Goal: Information Seeking & Learning: Check status

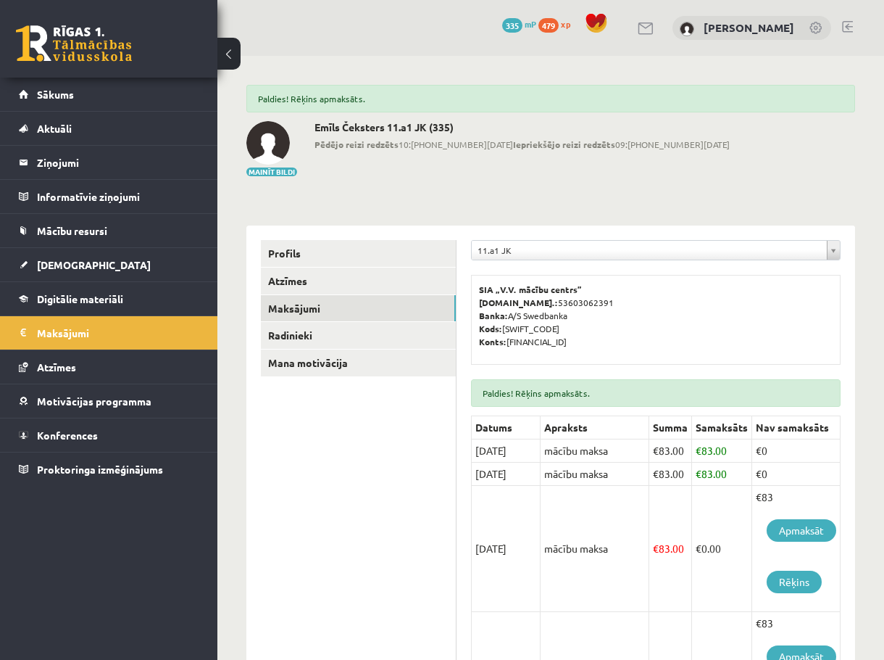
scroll to position [107, 0]
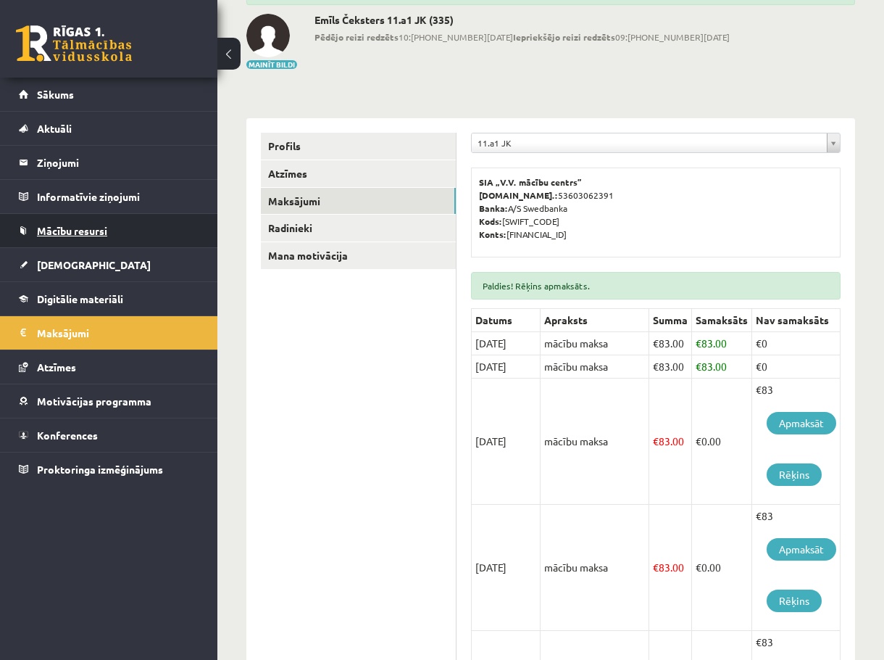
click at [128, 225] on link "Mācību resursi" at bounding box center [109, 230] width 181 height 33
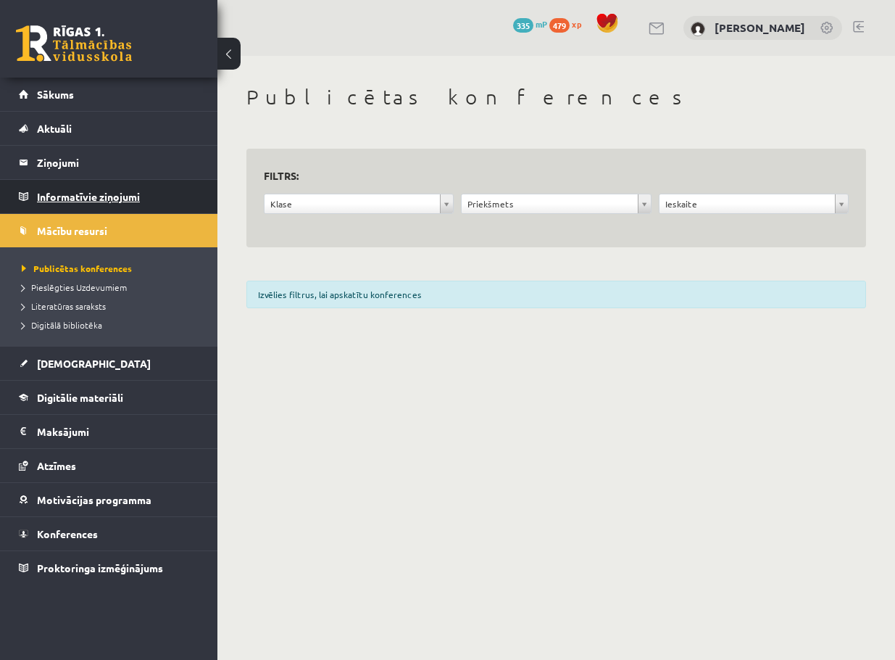
click at [138, 198] on legend "Informatīvie ziņojumi 0" at bounding box center [118, 196] width 162 height 33
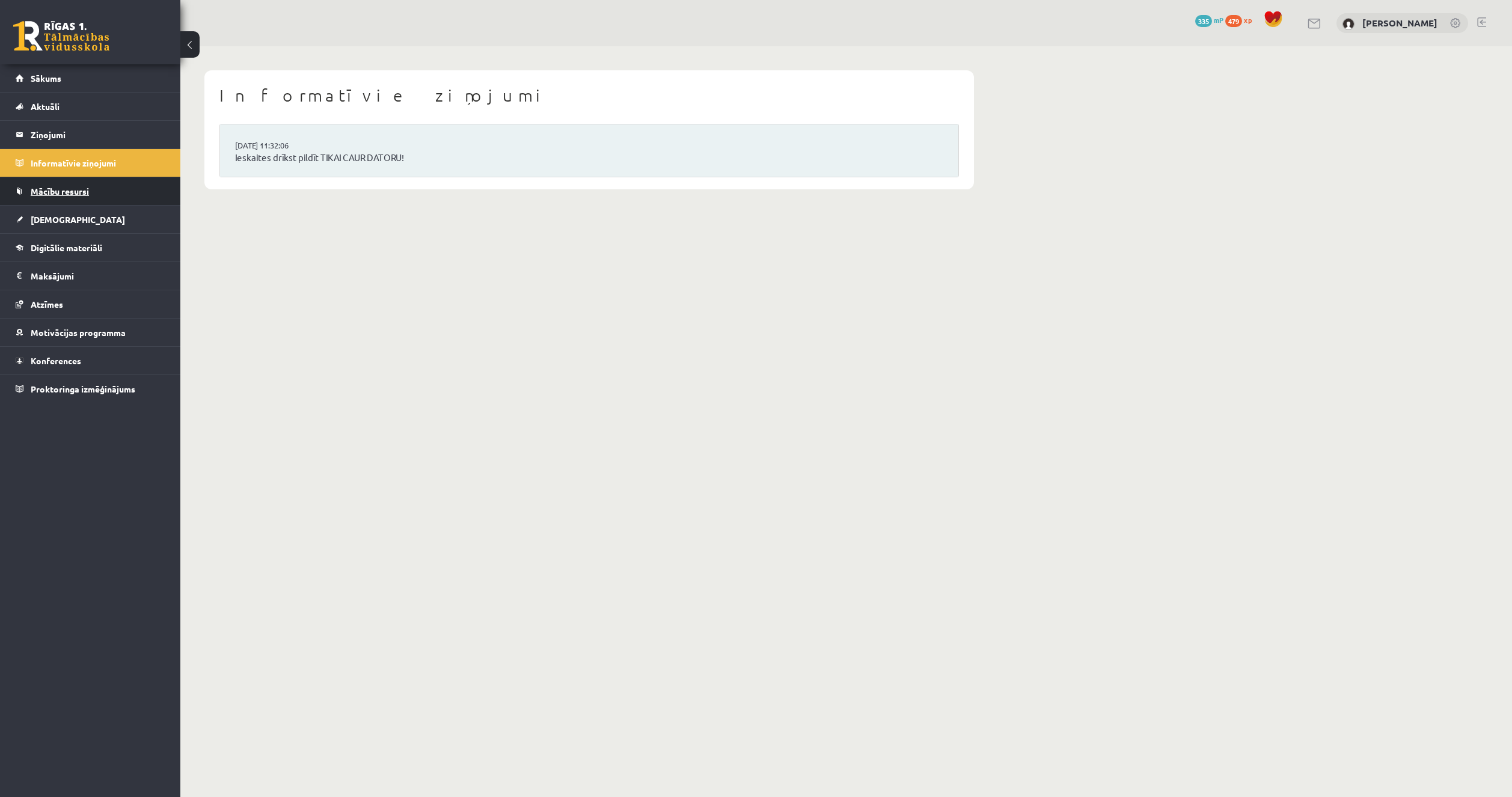
click at [77, 183] on link "Mācību resursi" at bounding box center [90, 191] width 150 height 27
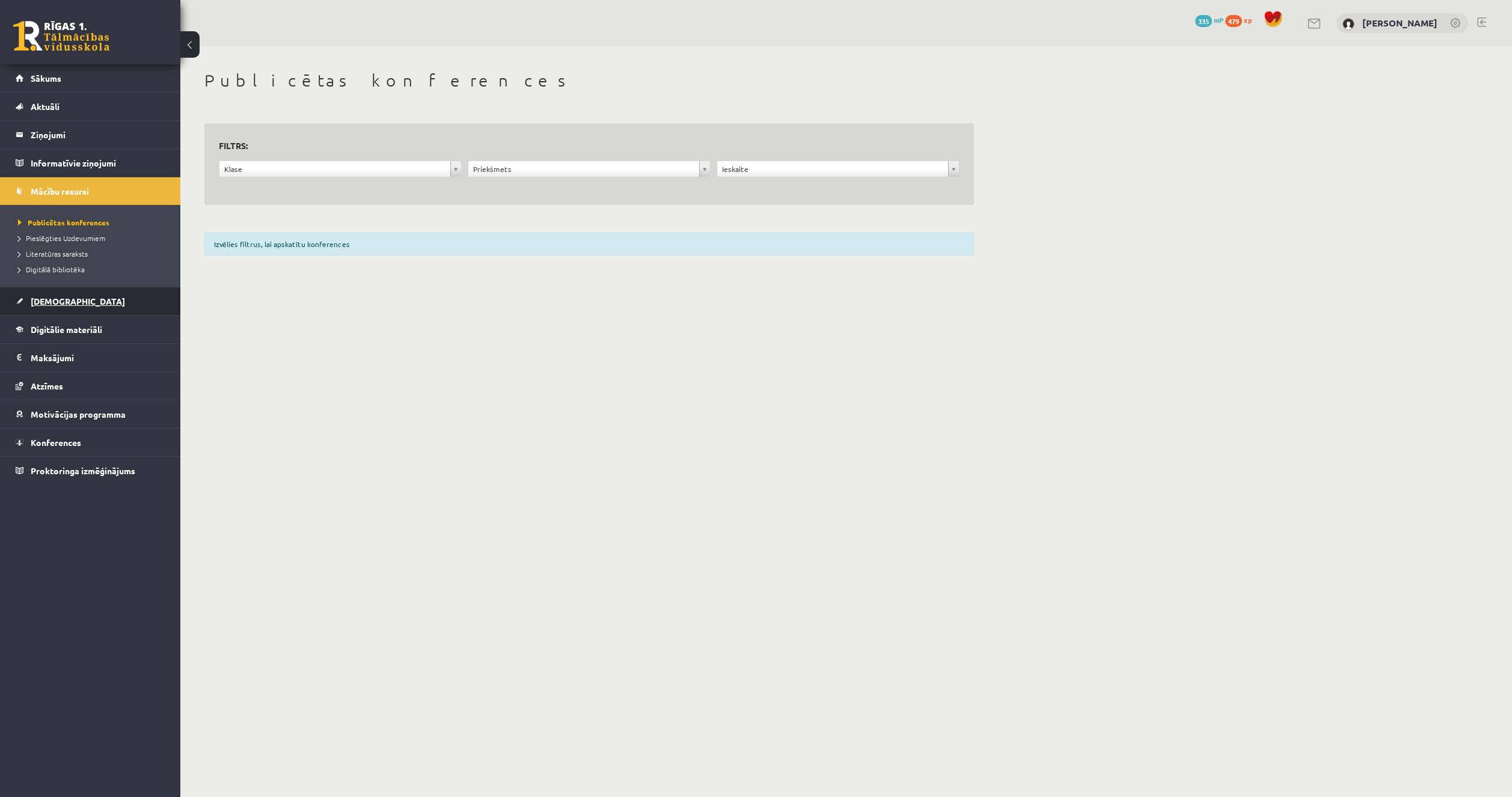
click at [71, 290] on link "[DEMOGRAPHIC_DATA]" at bounding box center [90, 301] width 150 height 27
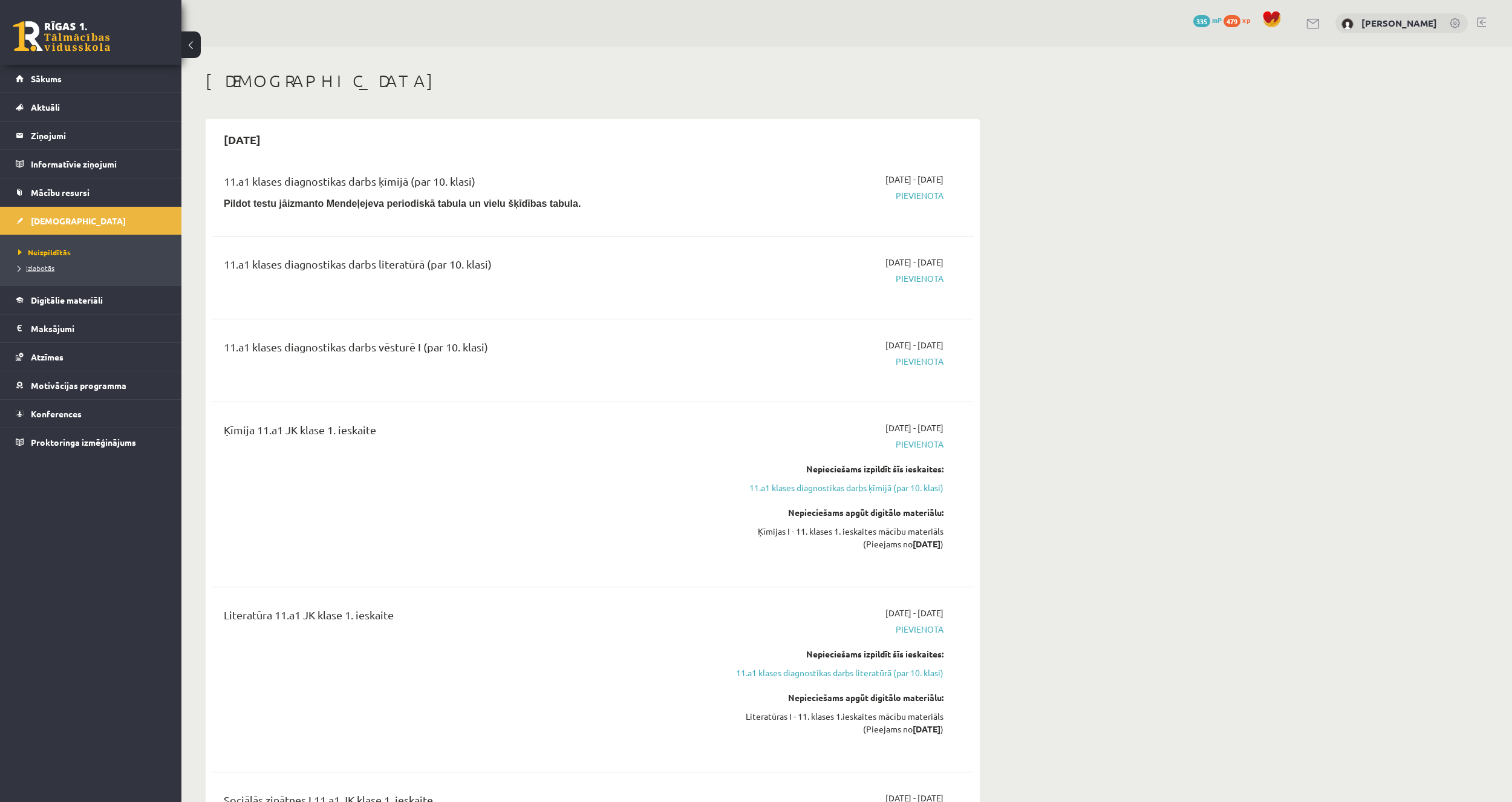
click at [49, 267] on span "Izlabotās" at bounding box center [36, 268] width 36 height 10
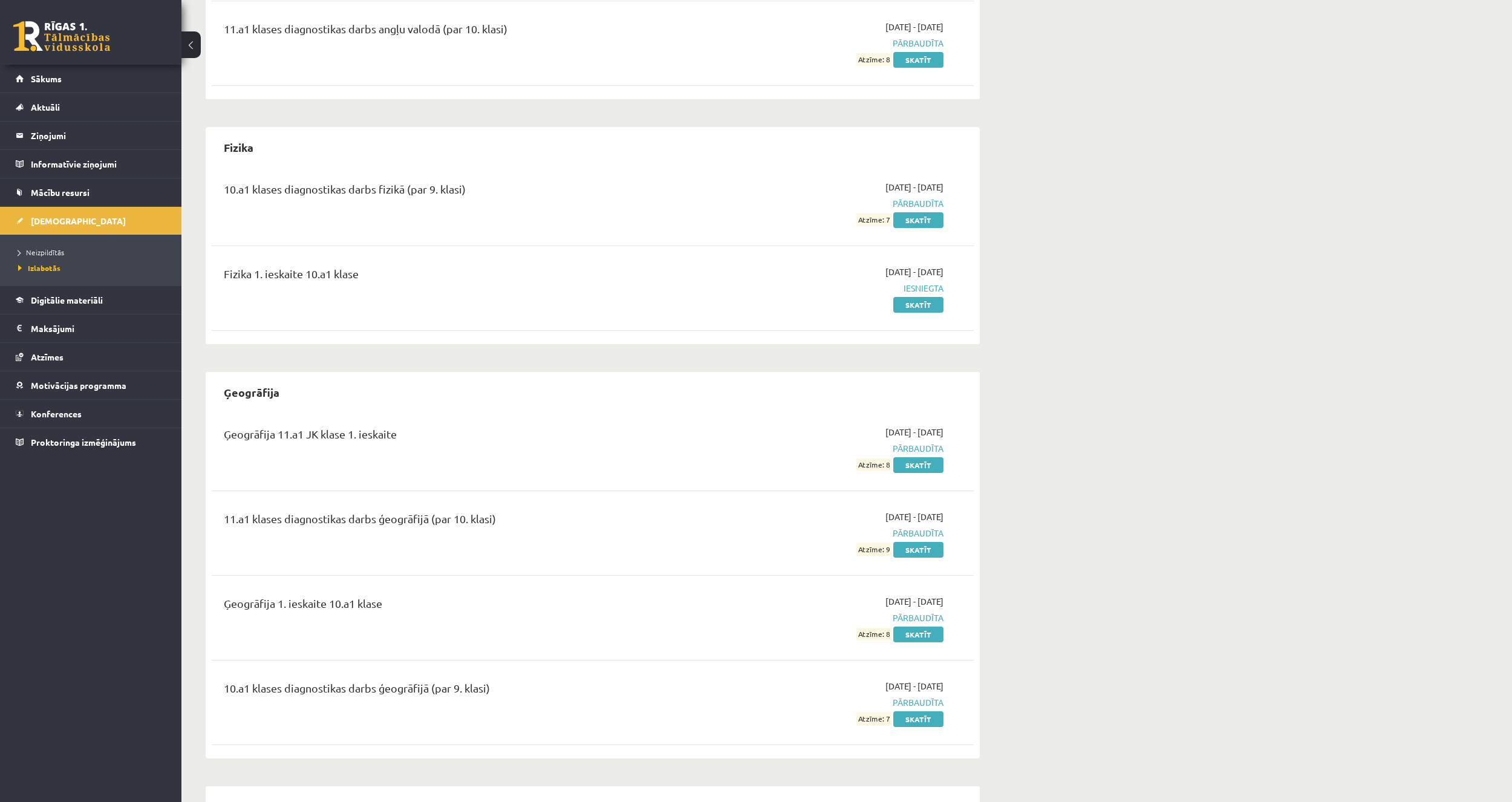
scroll to position [242, 0]
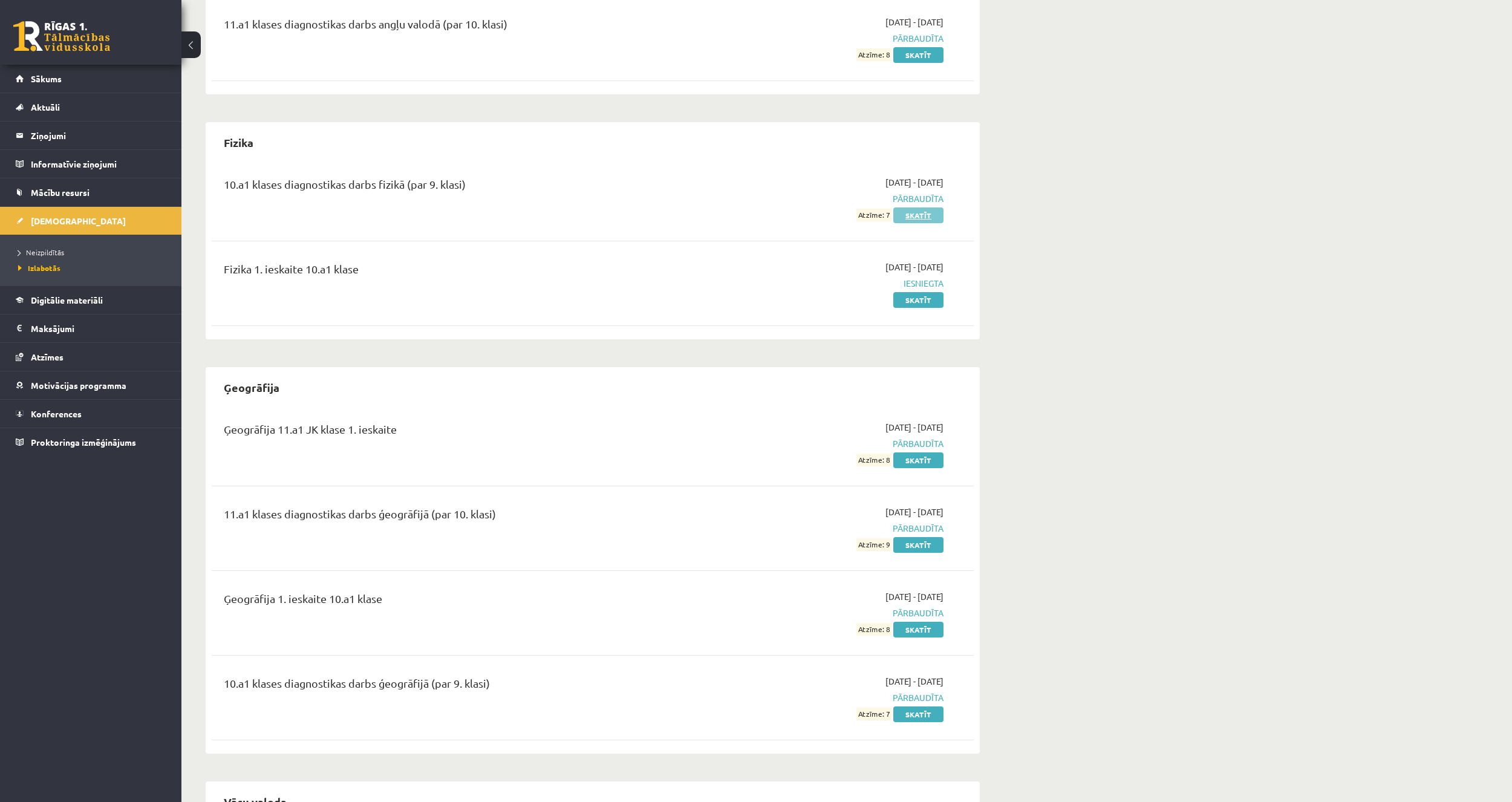
click at [738, 214] on link "Skatīt" at bounding box center [919, 215] width 50 height 16
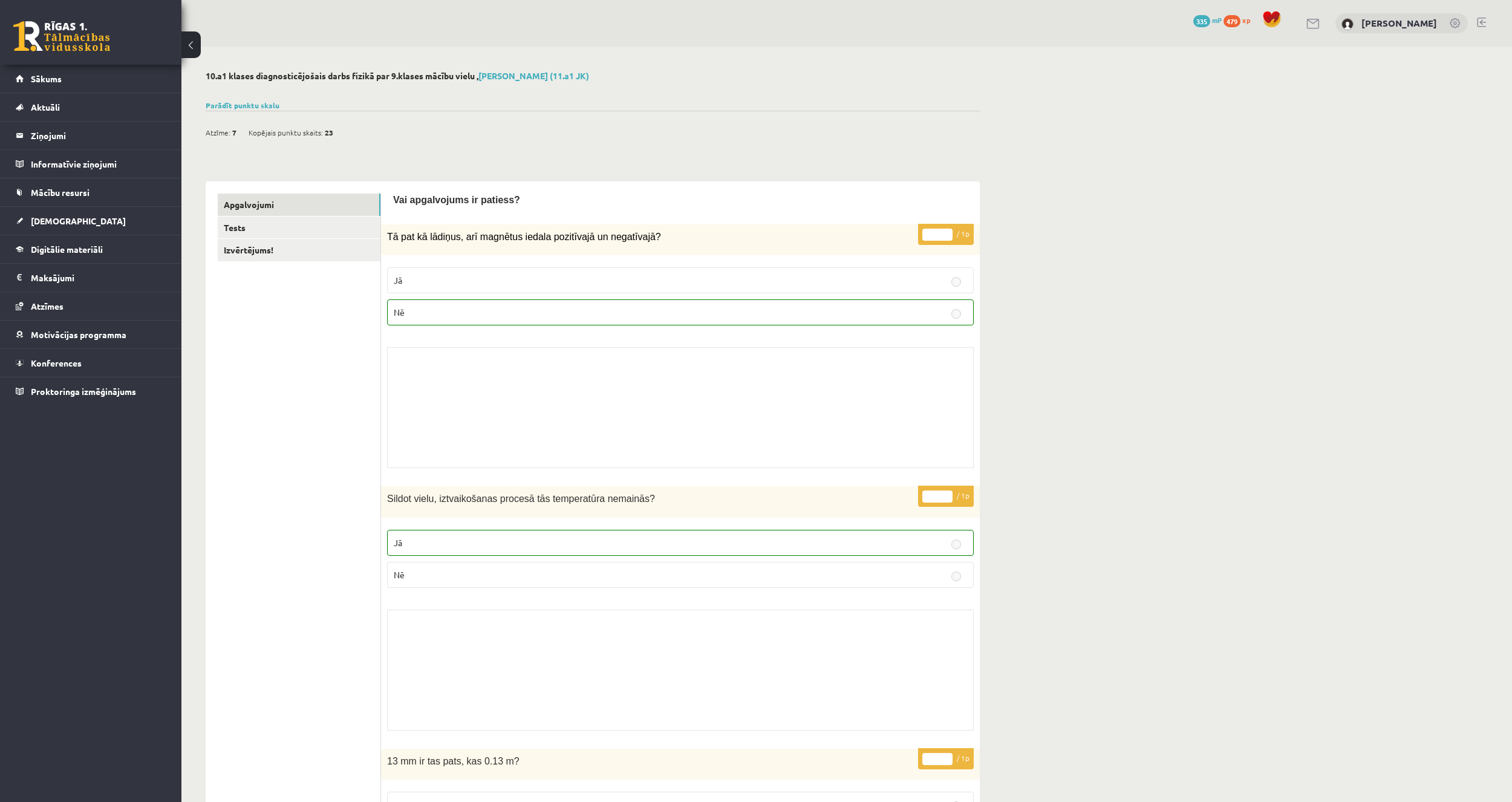
drag, startPoint x: 642, startPoint y: 428, endPoint x: 631, endPoint y: 406, distance: 24.6
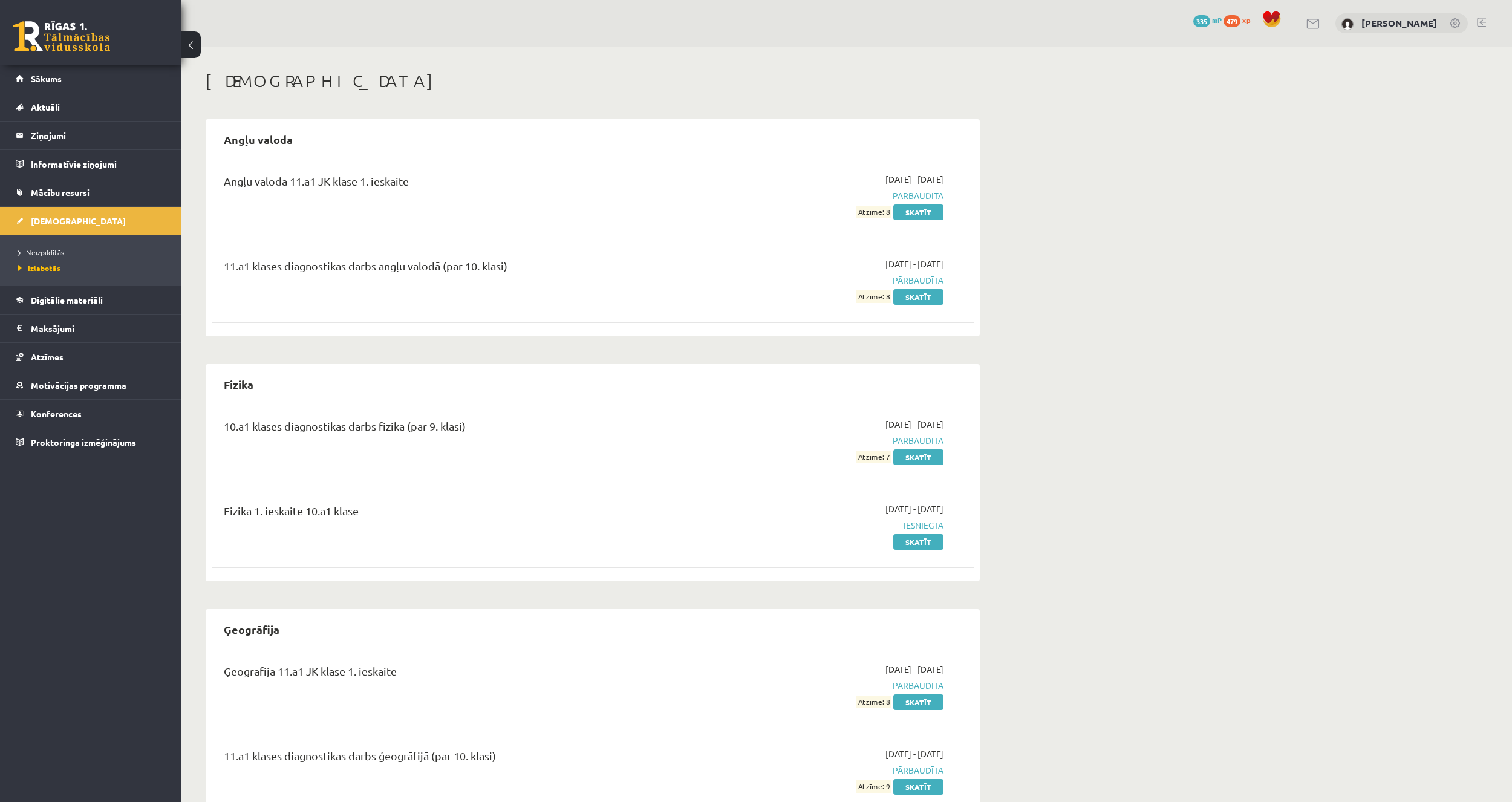
scroll to position [242, 0]
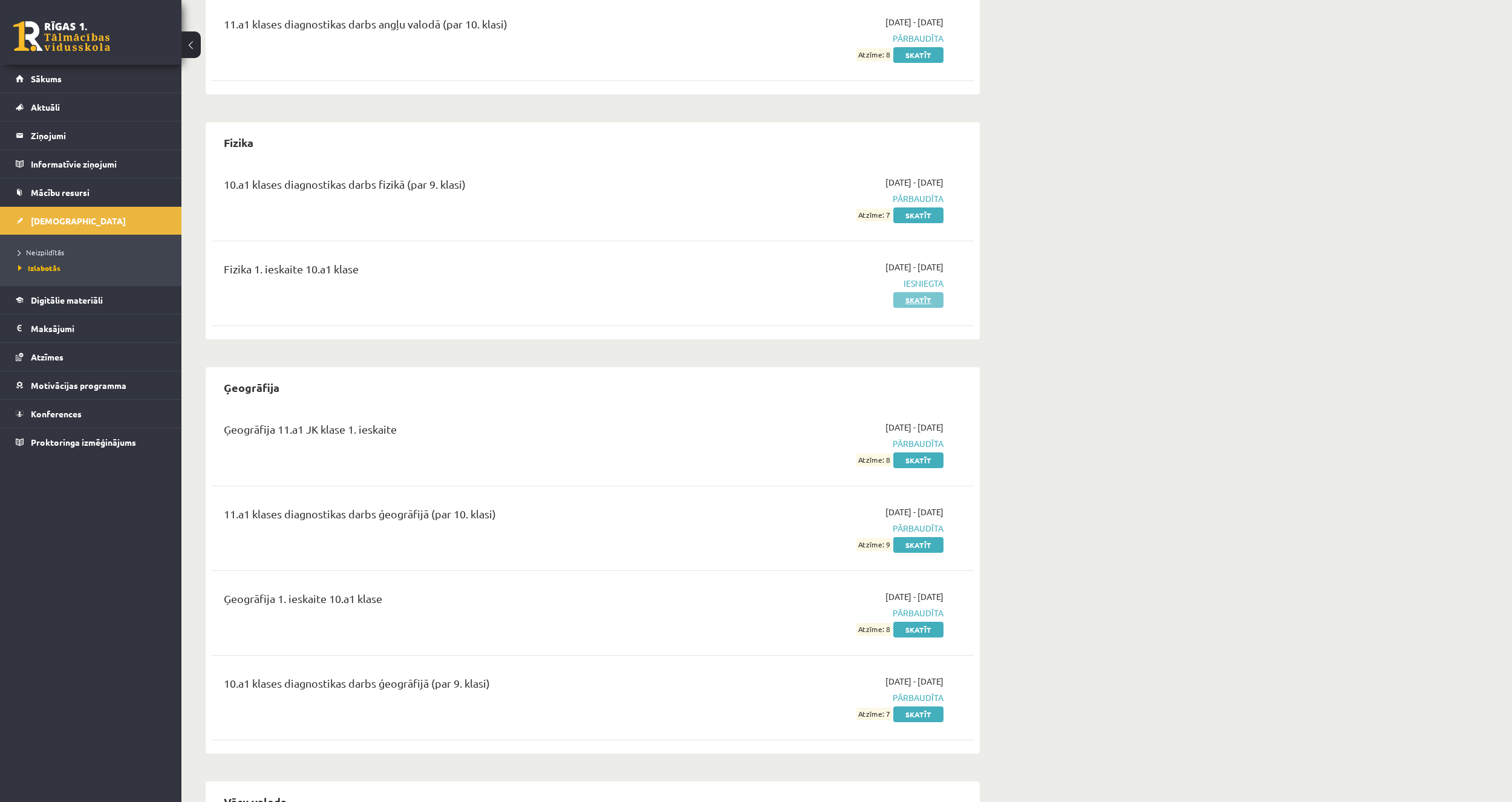
click at [914, 297] on link "Skatīt" at bounding box center [919, 300] width 50 height 16
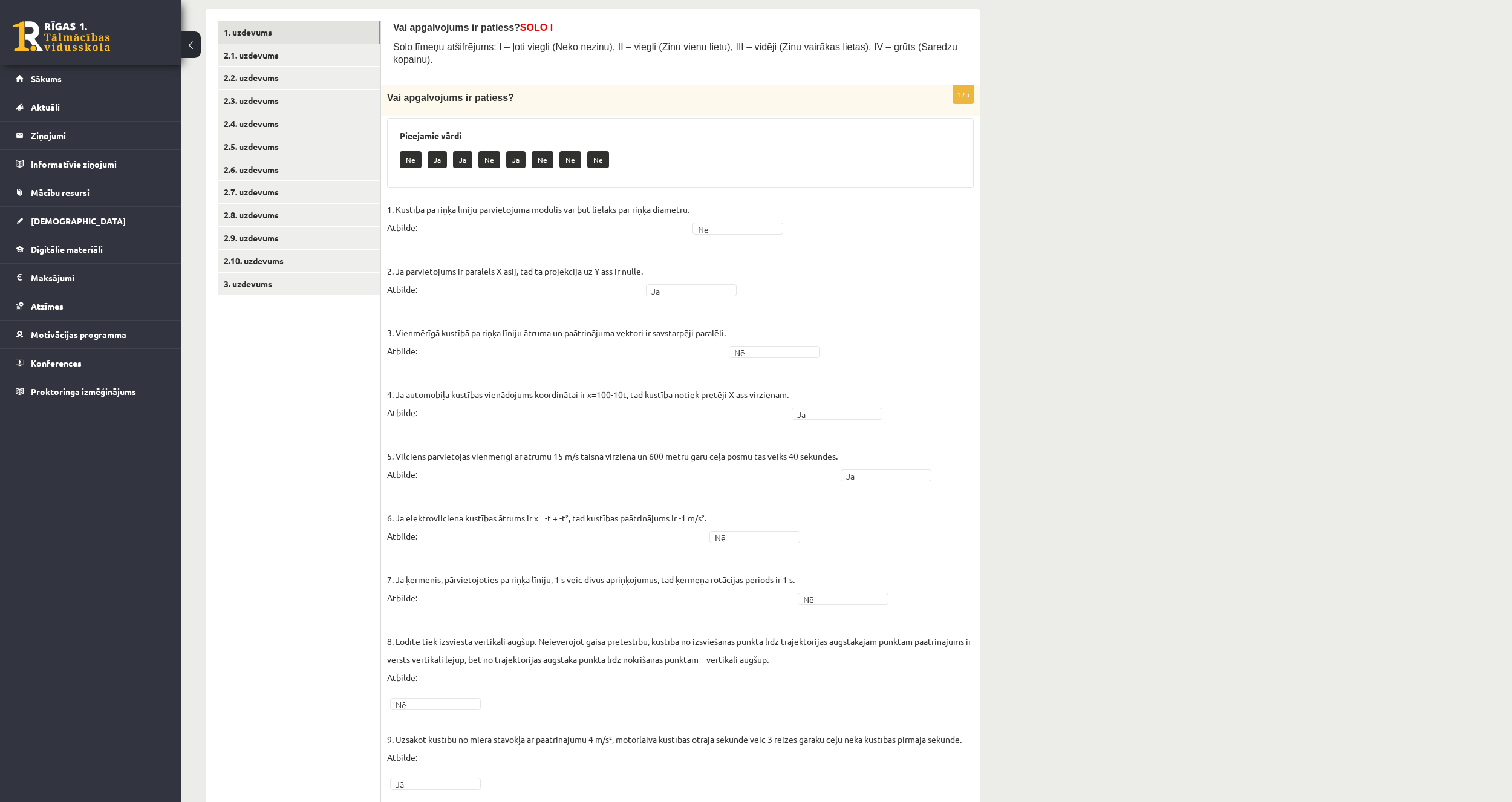
scroll to position [121, 0]
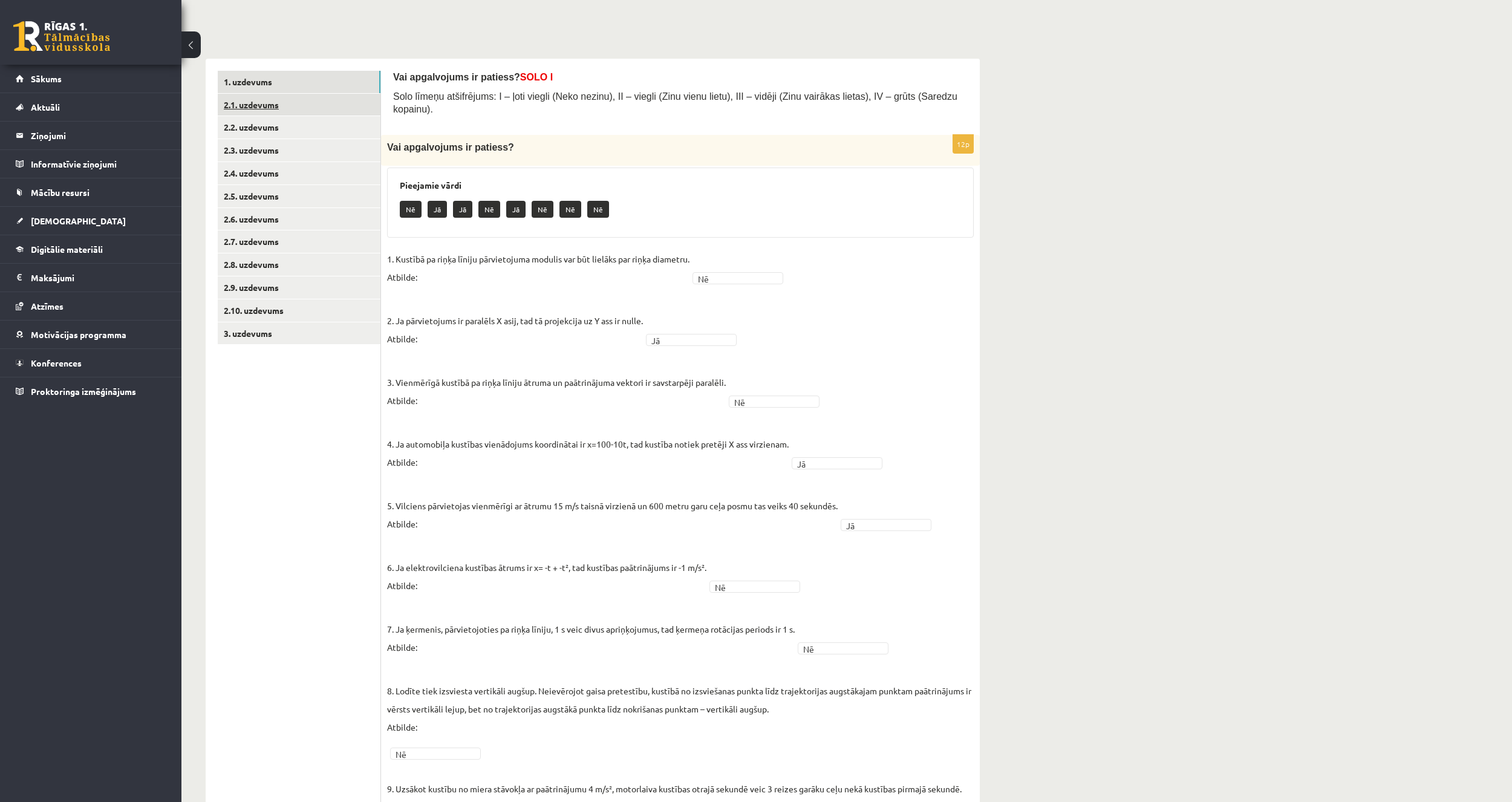
click at [305, 106] on link "2.1. uzdevums" at bounding box center [299, 104] width 163 height 23
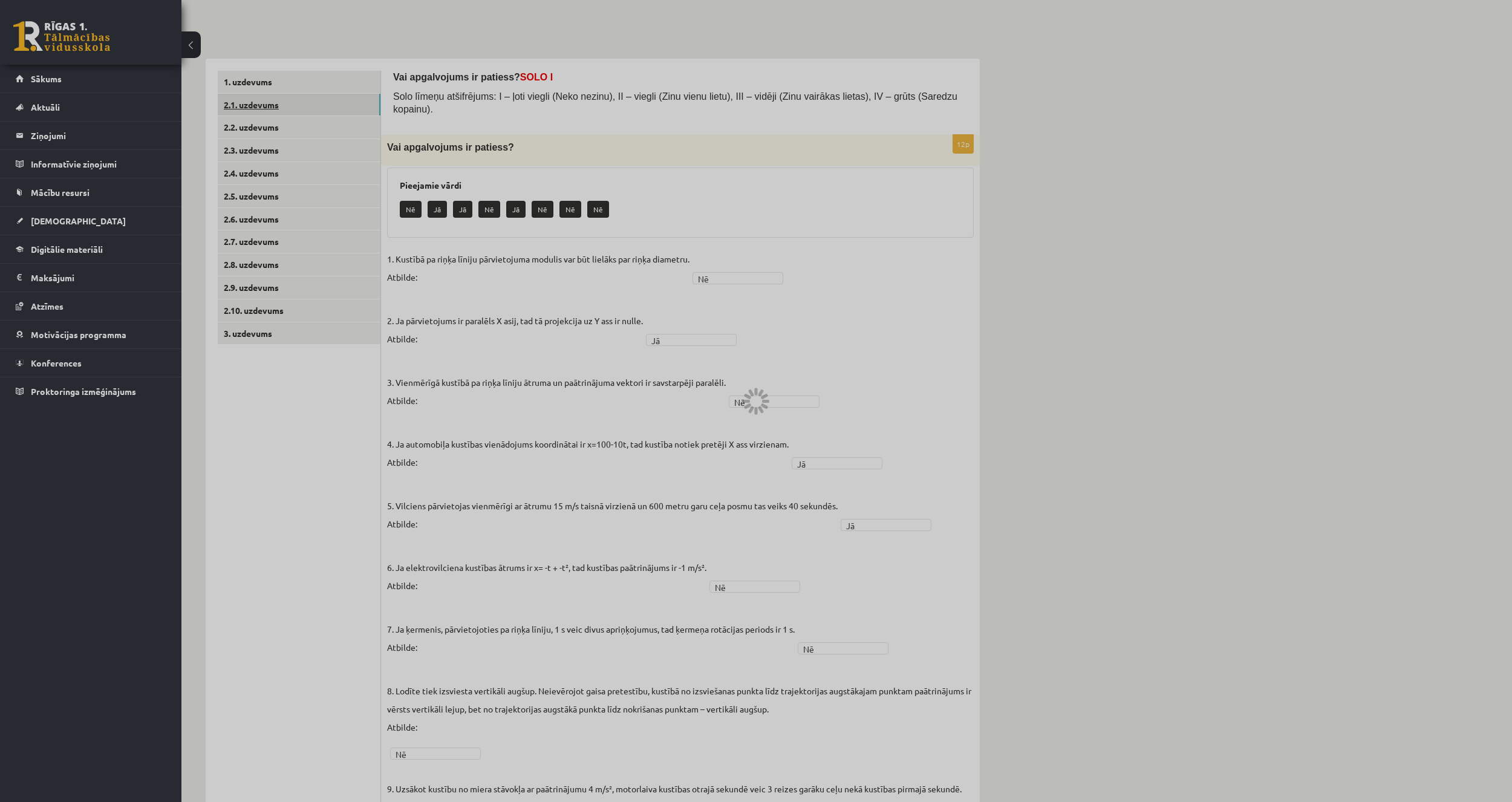
scroll to position [0, 0]
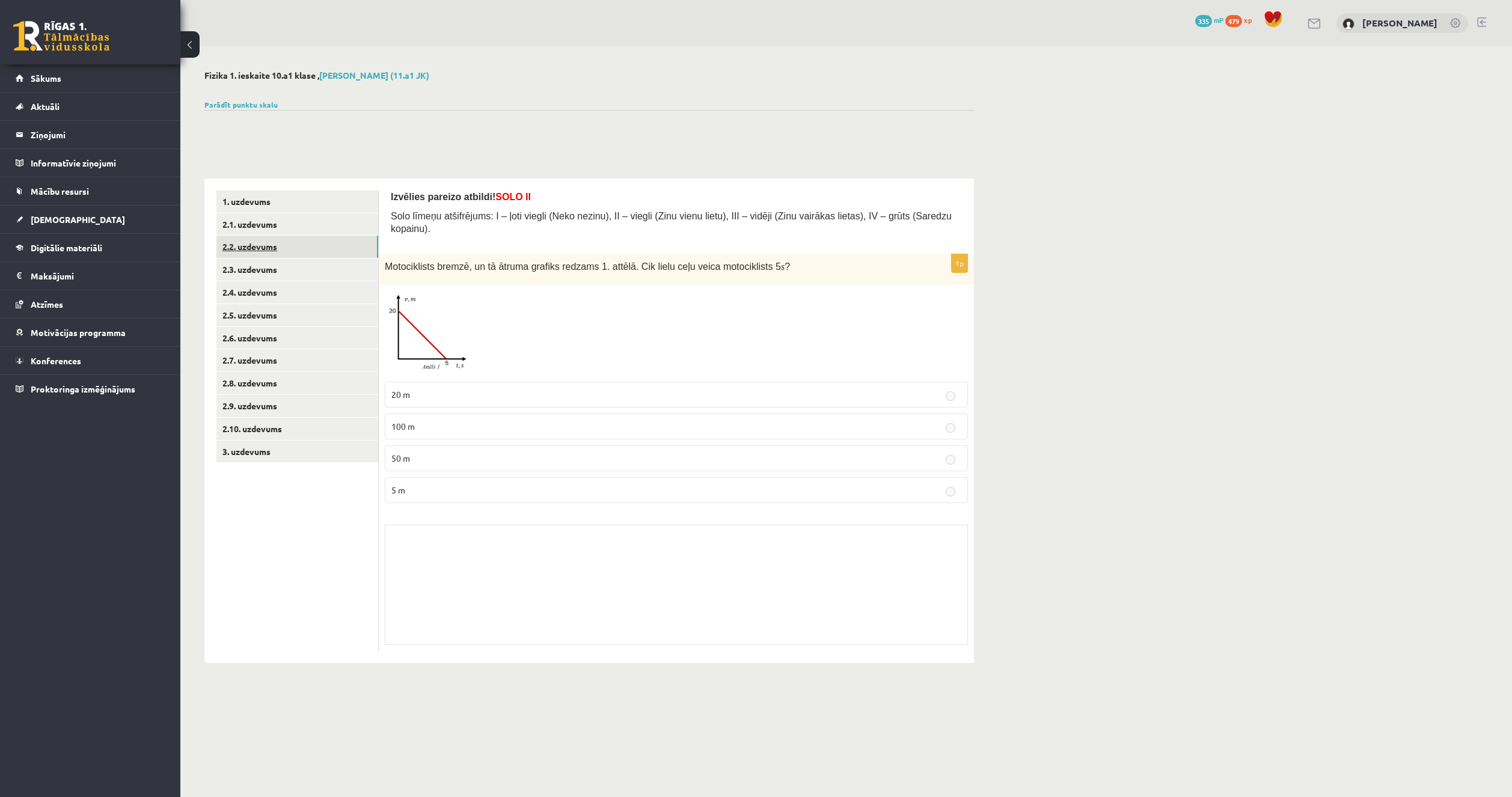
click at [260, 246] on link "2.2. uzdevums" at bounding box center [297, 246] width 162 height 22
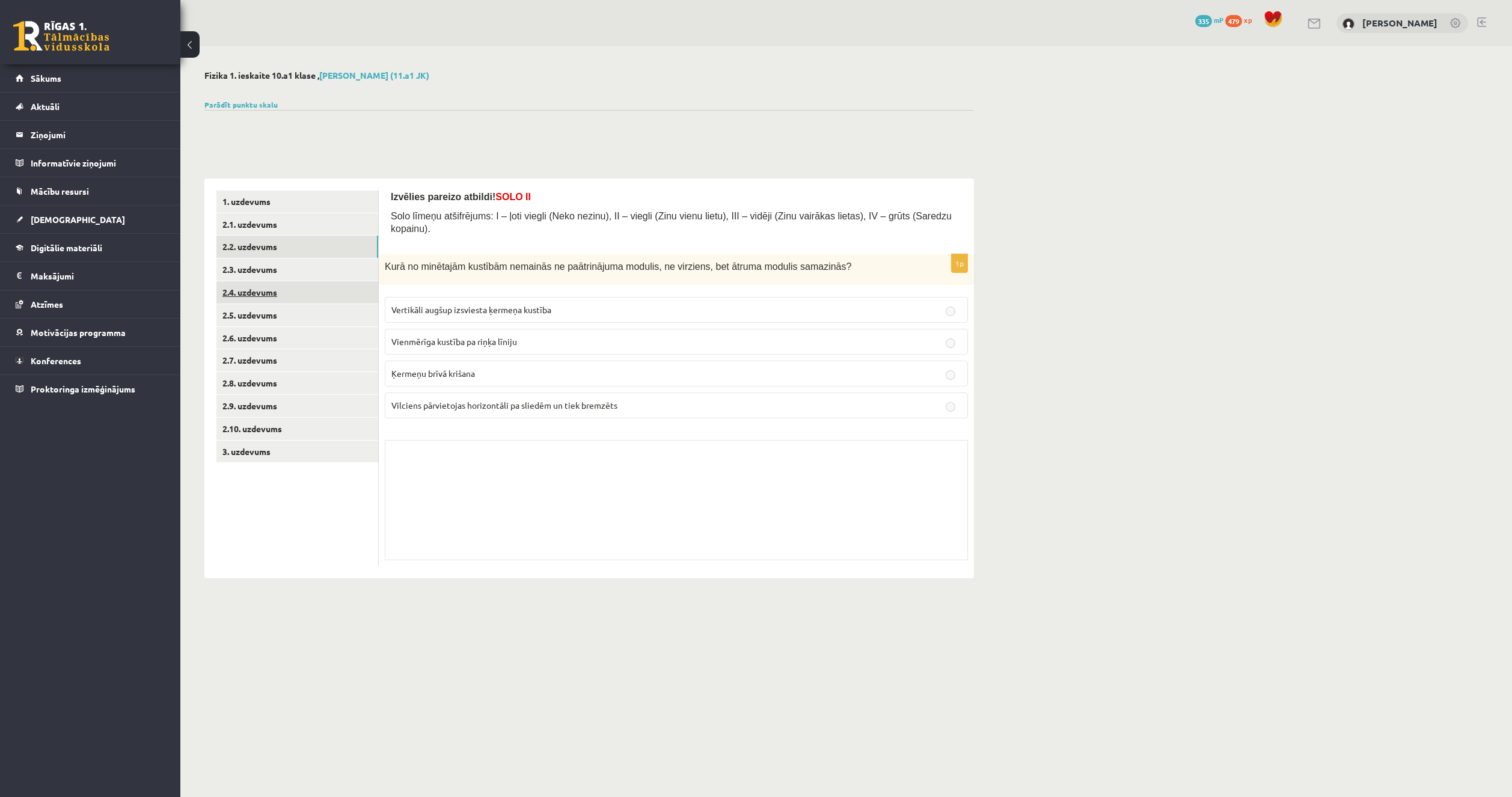
click at [257, 284] on link "2.4. uzdevums" at bounding box center [297, 292] width 162 height 22
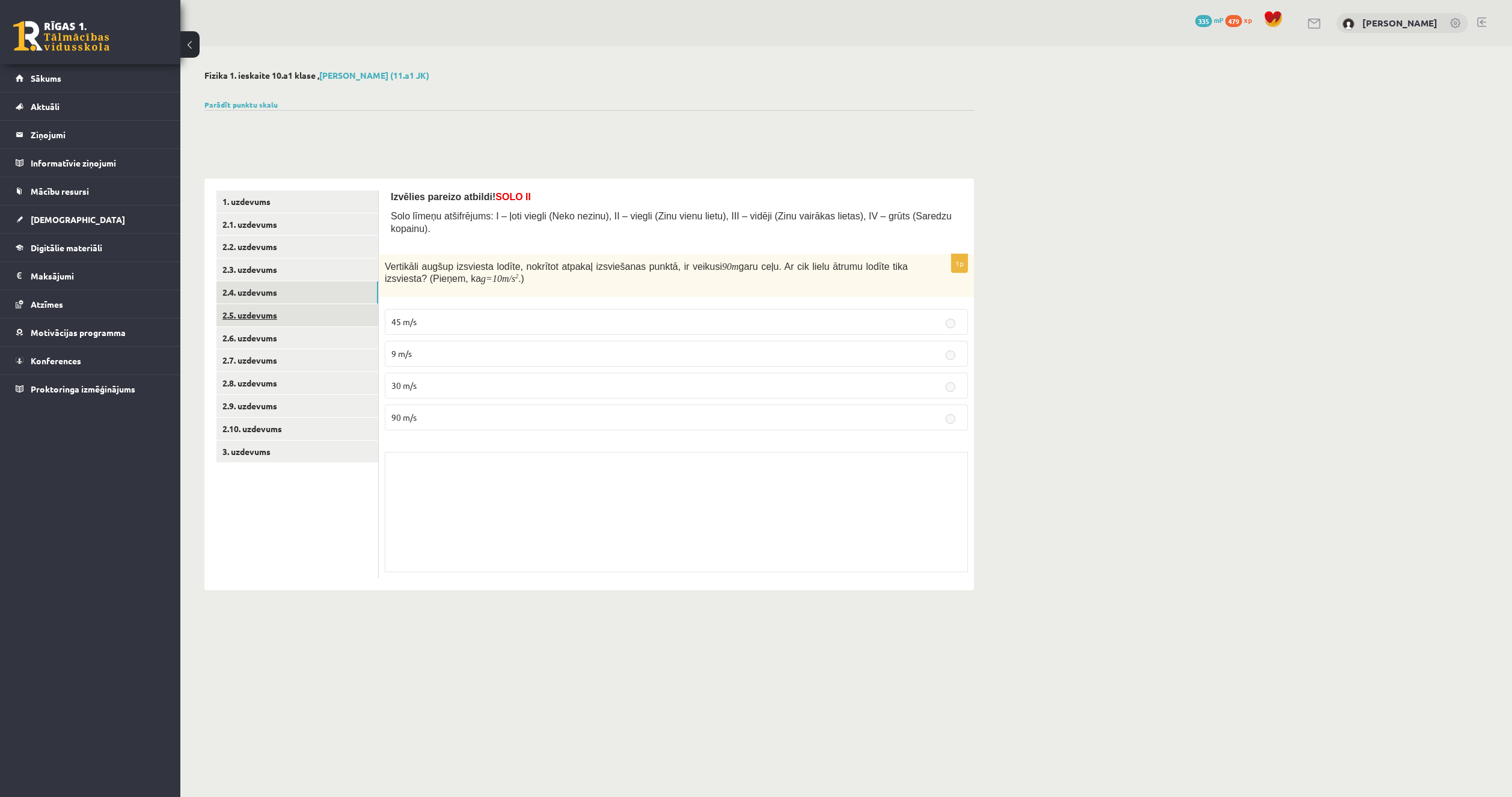
click at [265, 306] on link "2.5. uzdevums" at bounding box center [297, 315] width 162 height 22
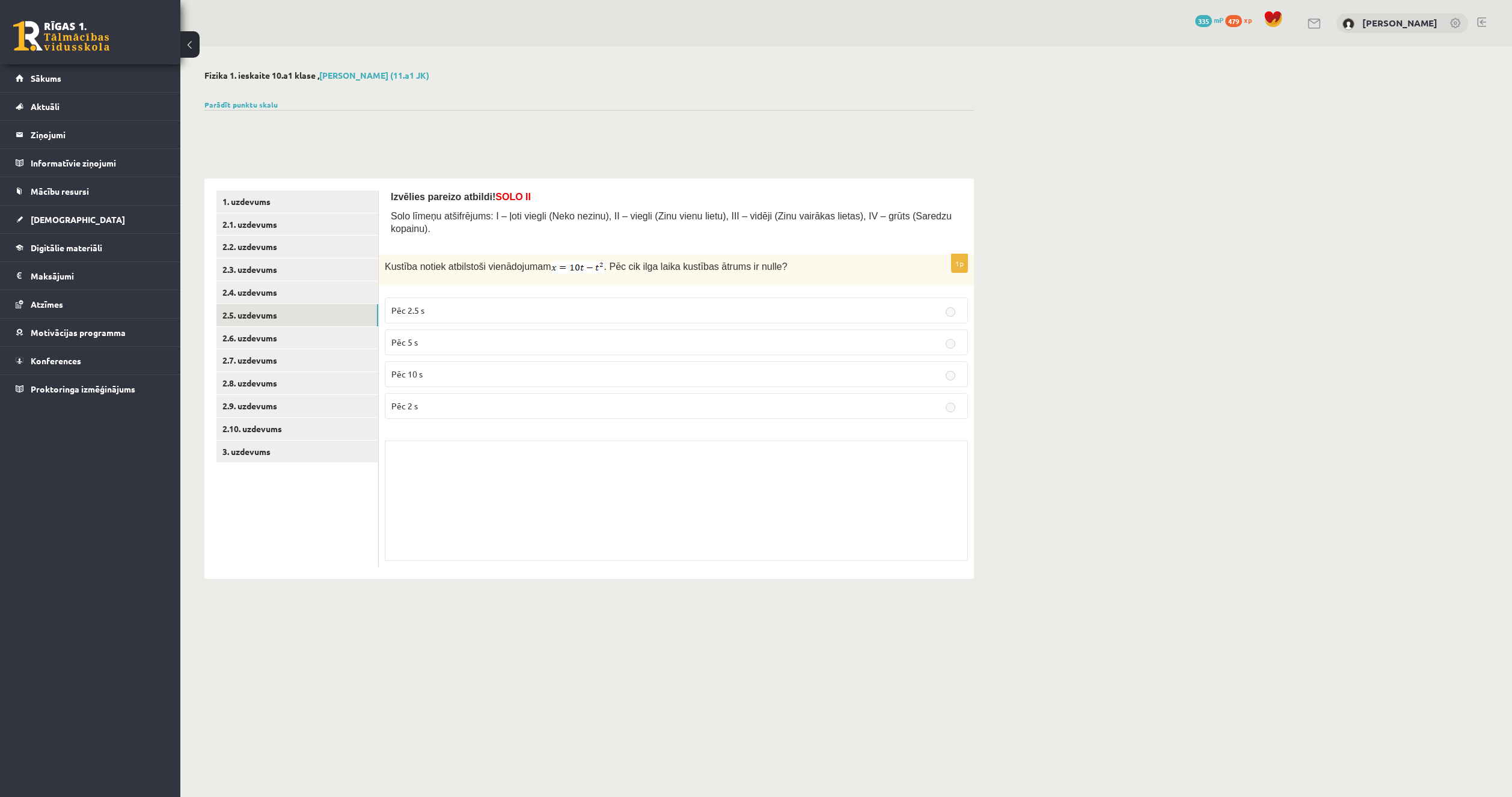
click at [275, 340] on link "2.6. uzdevums" at bounding box center [297, 338] width 162 height 22
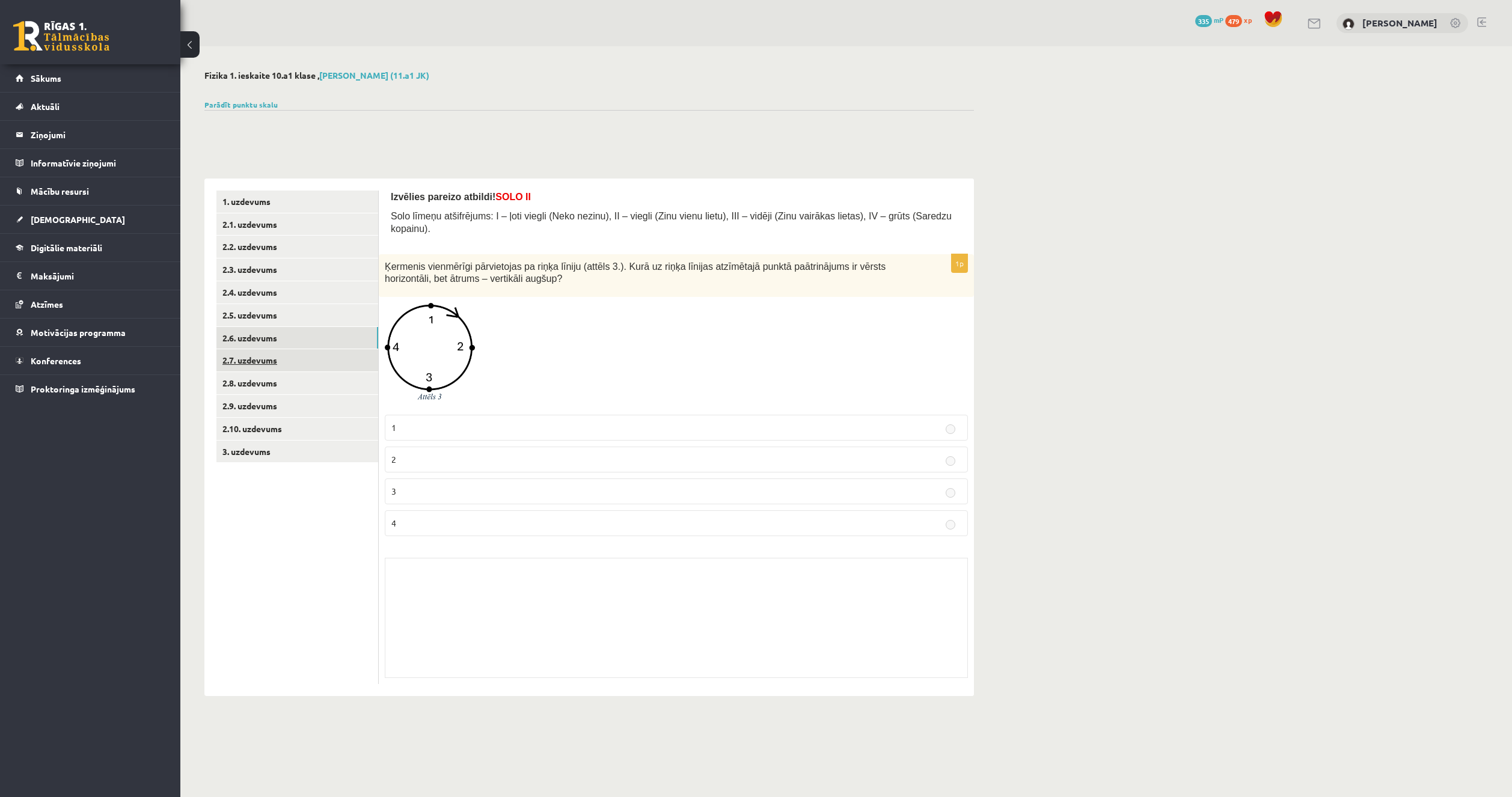
click at [278, 366] on link "2.7. uzdevums" at bounding box center [297, 360] width 162 height 22
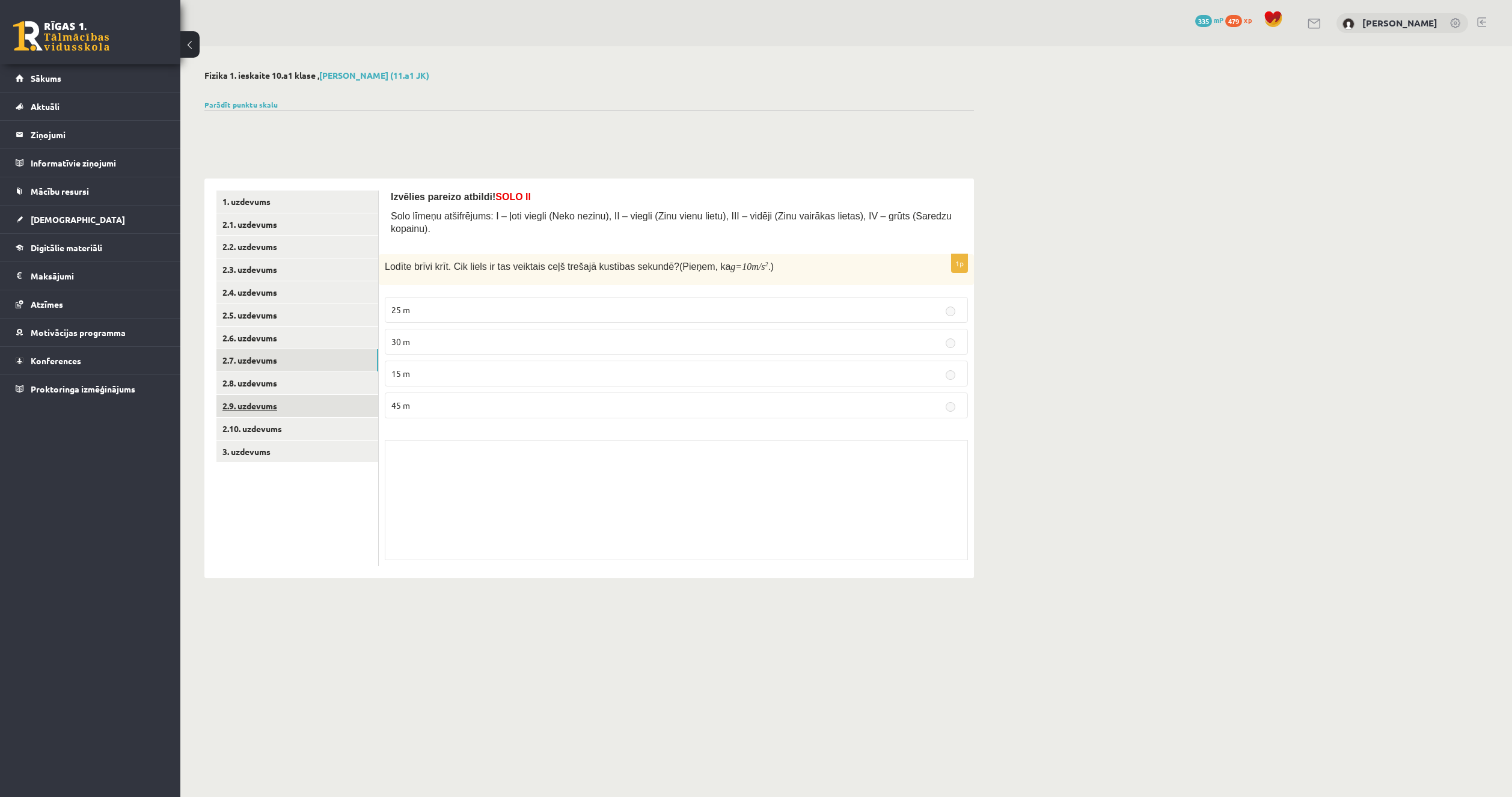
click at [283, 407] on link "2.9. uzdevums" at bounding box center [297, 406] width 162 height 22
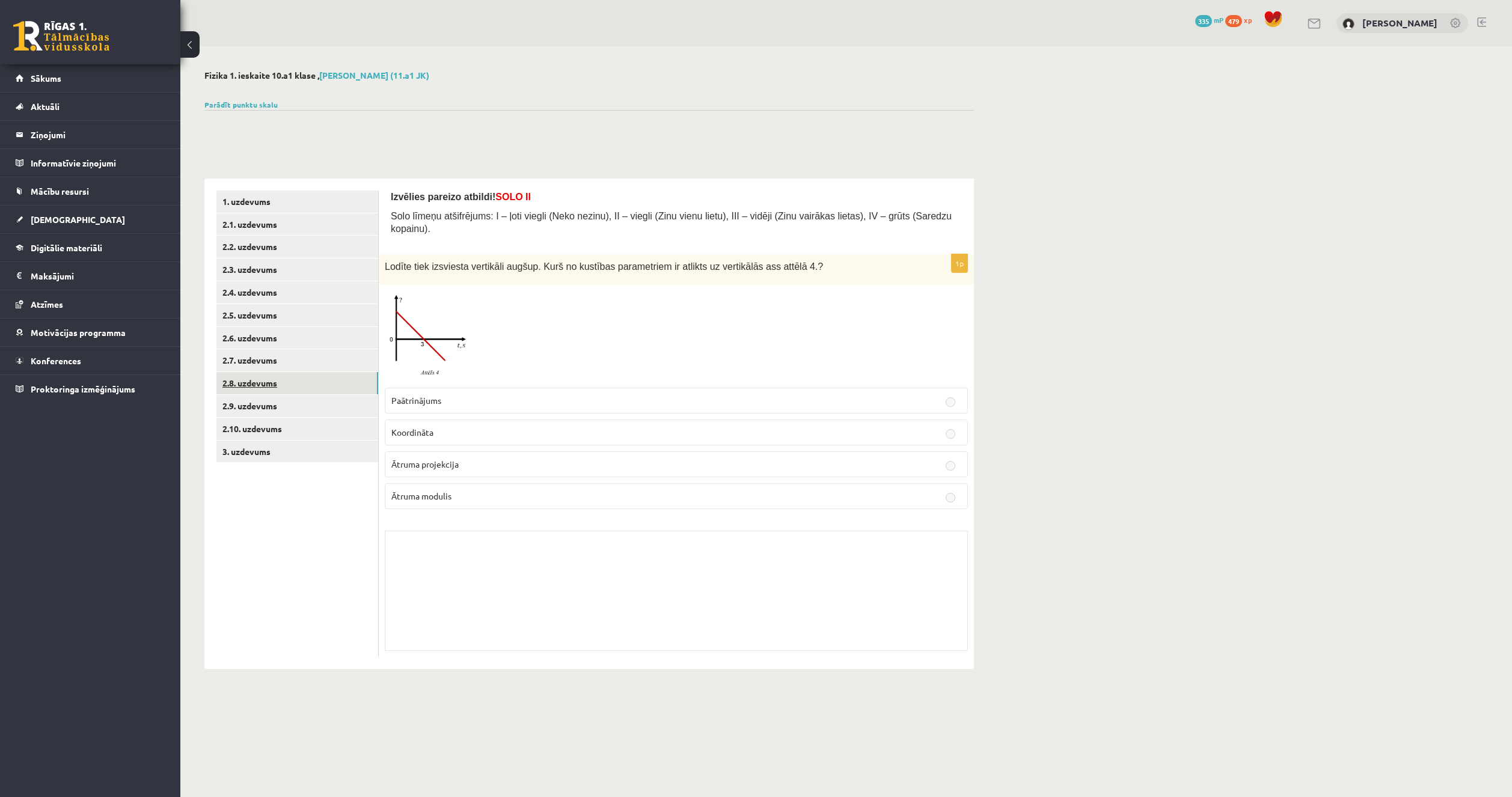
click at [289, 386] on link "2.8. uzdevums" at bounding box center [297, 383] width 162 height 22
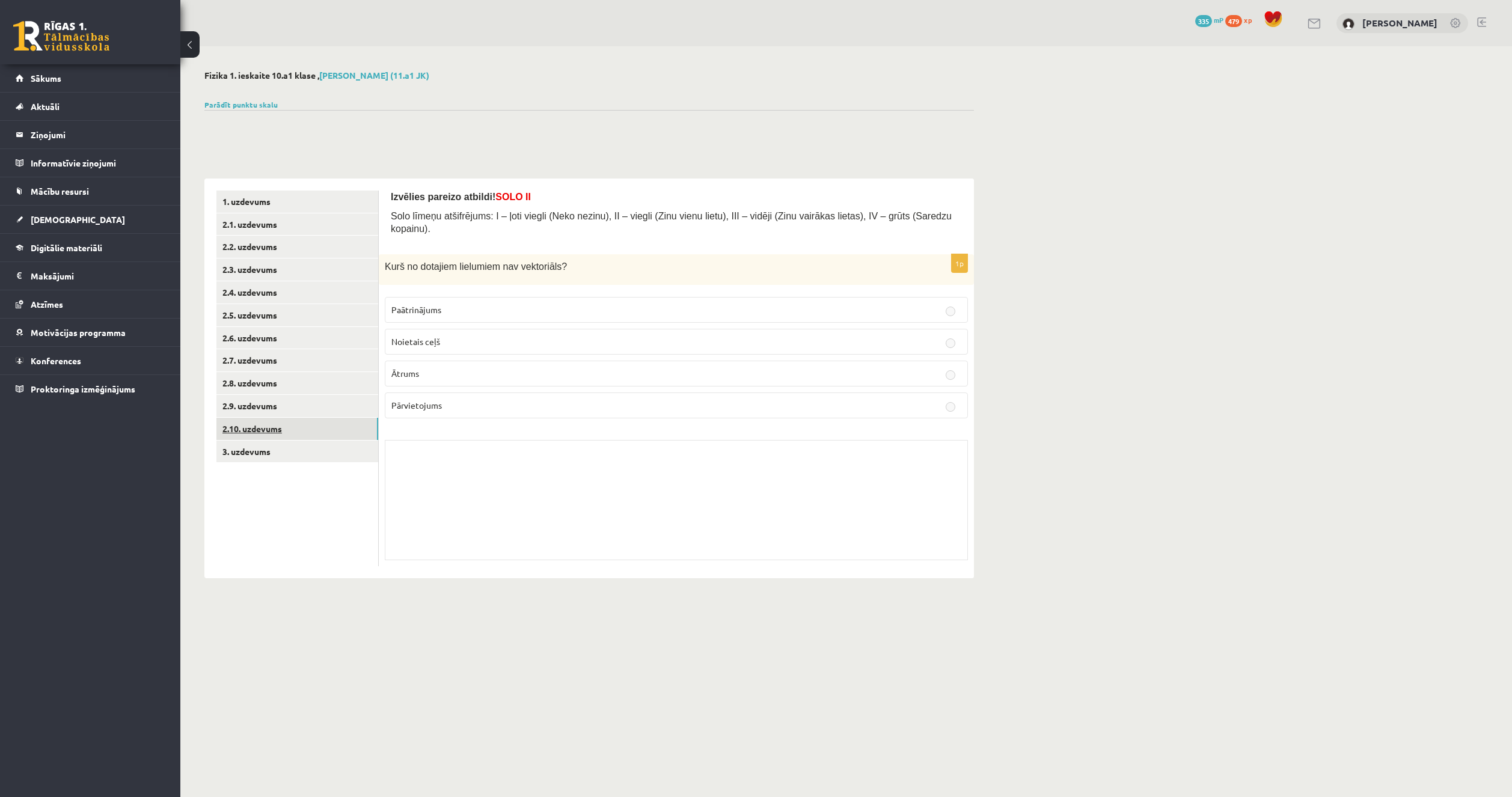
click at [287, 434] on link "2.10. uzdevums" at bounding box center [297, 429] width 162 height 22
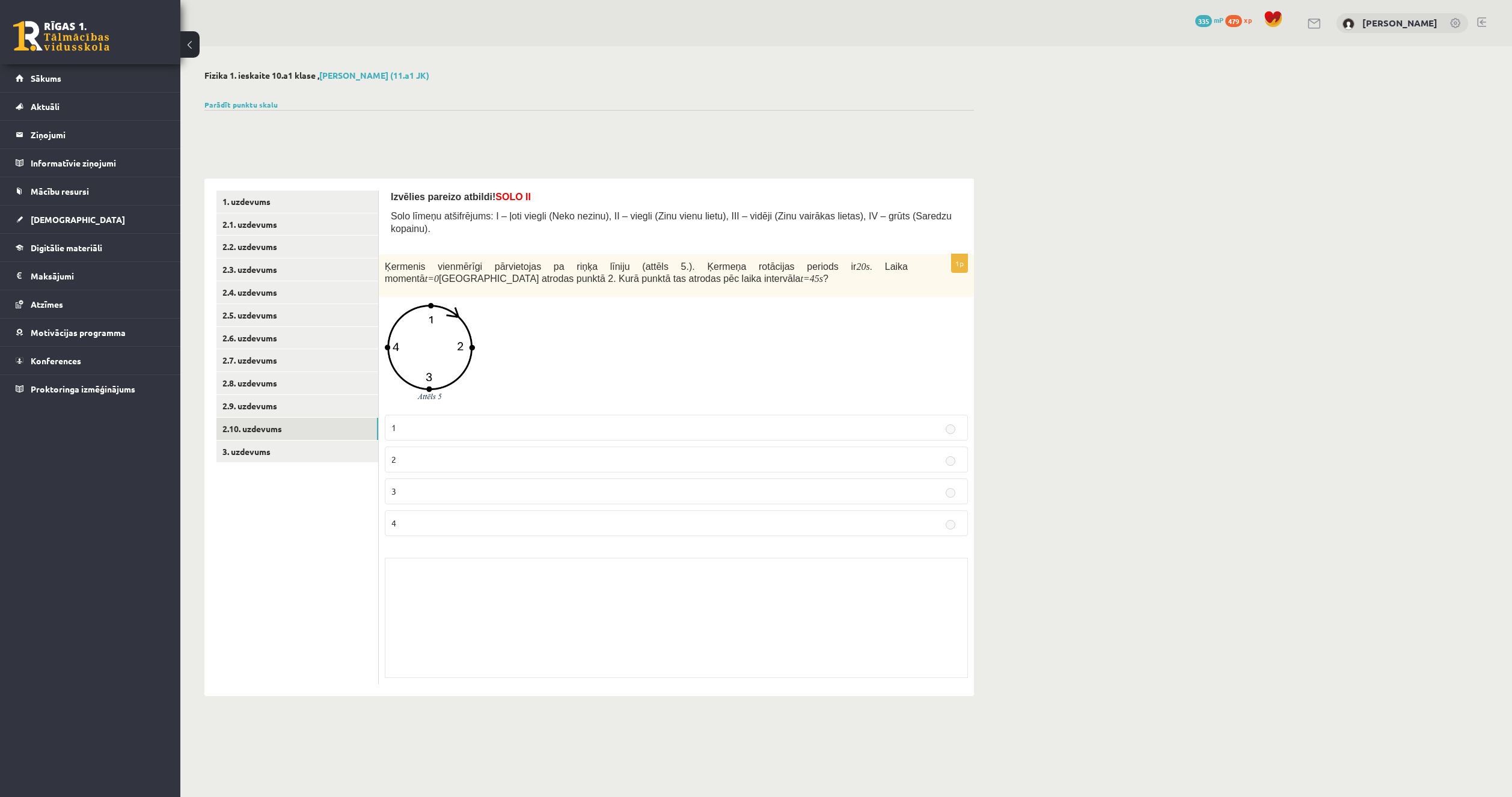
click at [290, 471] on ul "1. uzdevums 2.1. uzdevums 2.2. uzdevums 2.3. uzdevums 2.4. uzdevums 2.5. uzdevu…" at bounding box center [298, 437] width 163 height 493
click at [301, 456] on link "3. uzdevums" at bounding box center [297, 451] width 162 height 22
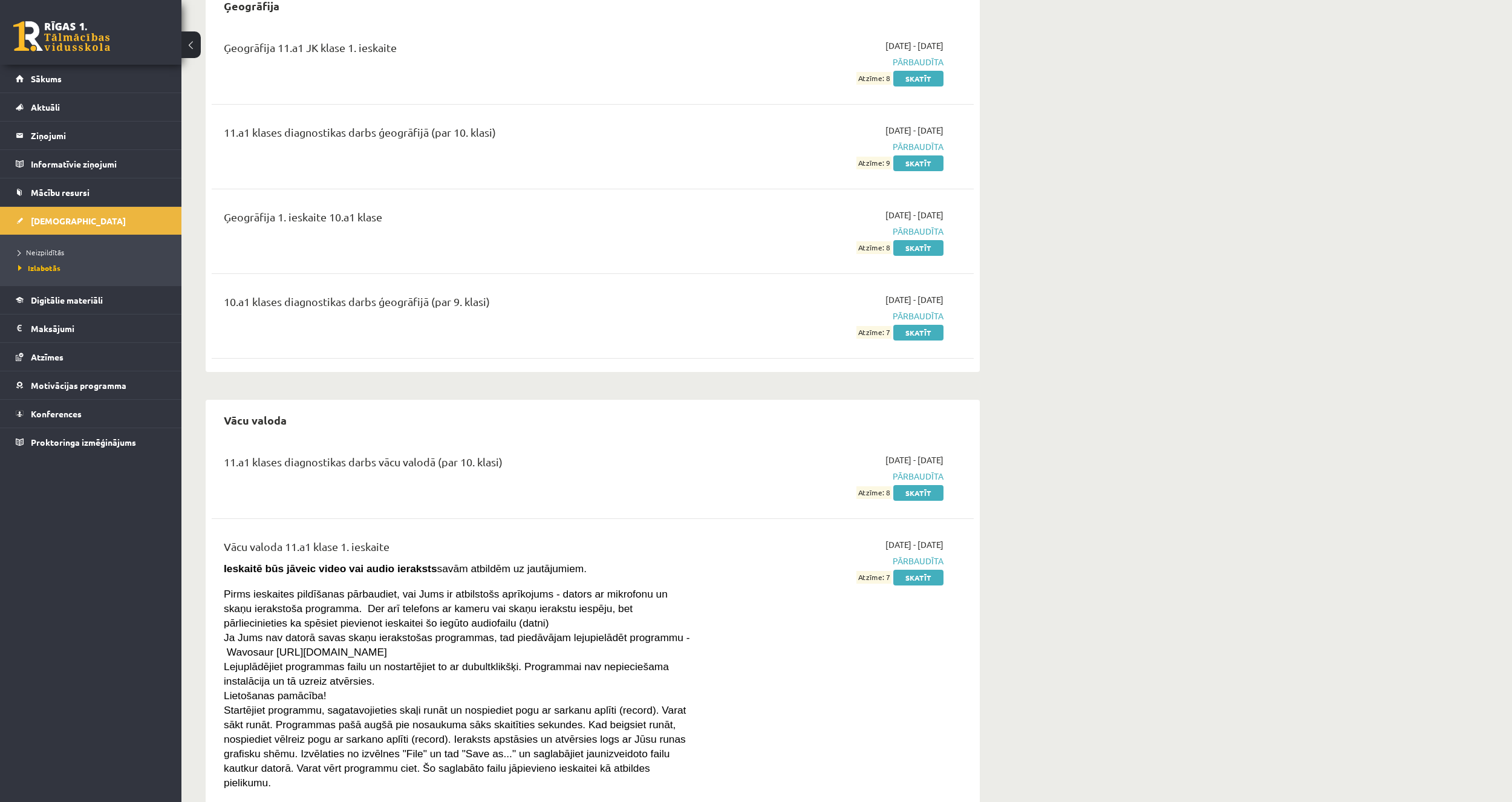
scroll to position [654, 0]
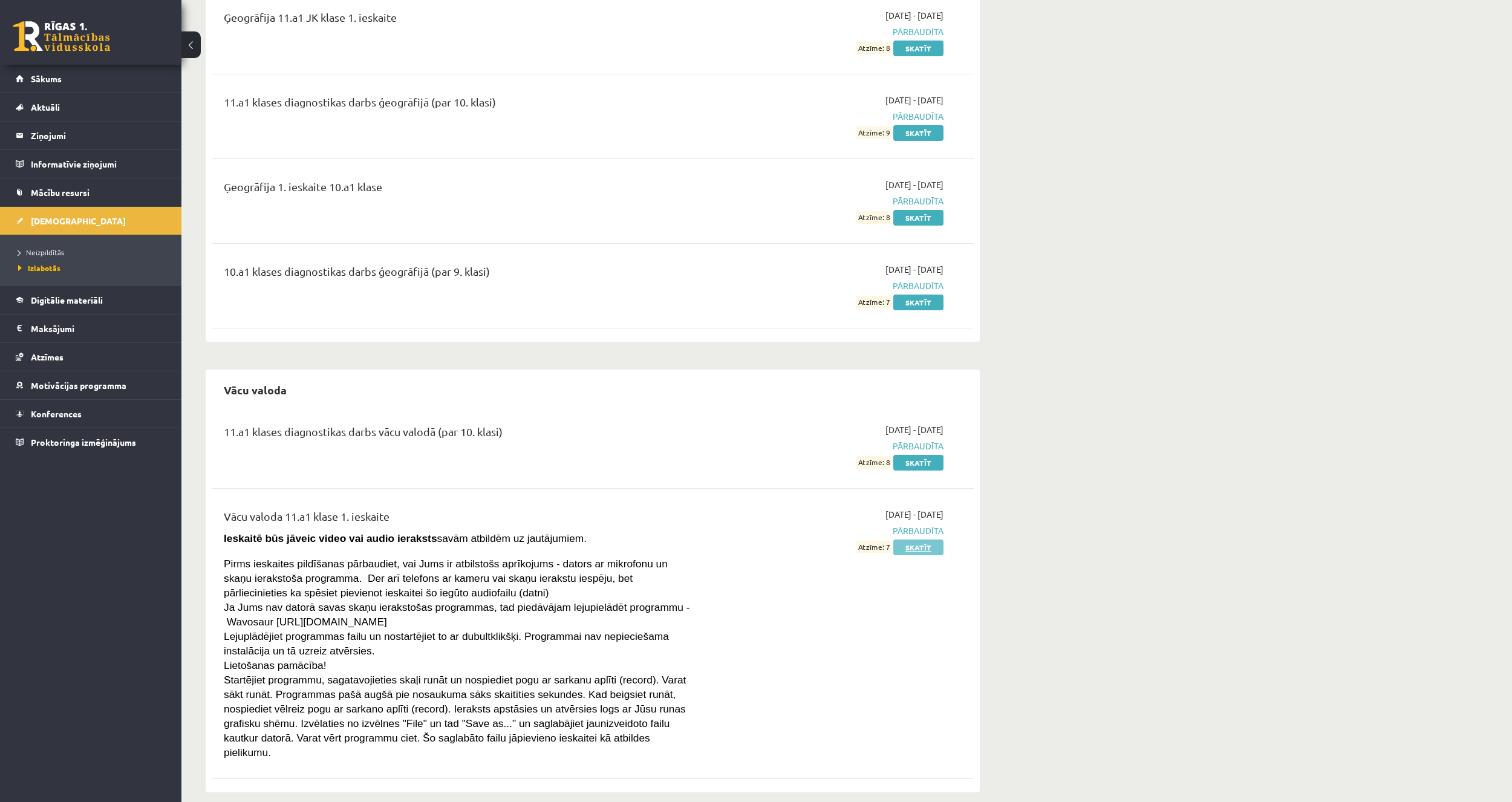
click at [917, 549] on link "Skatīt" at bounding box center [919, 547] width 50 height 16
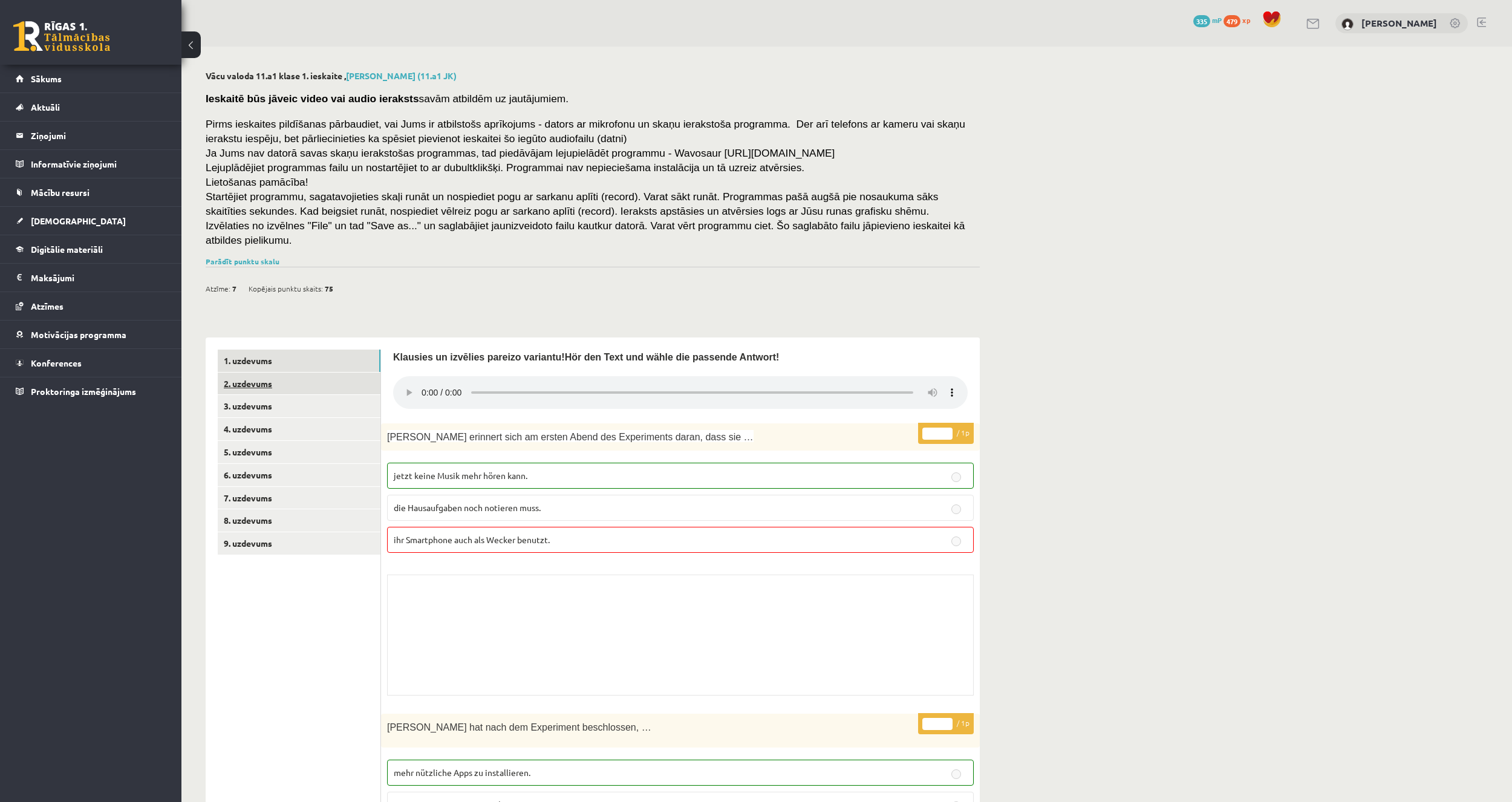
click at [294, 373] on link "2. uzdevums" at bounding box center [299, 384] width 163 height 23
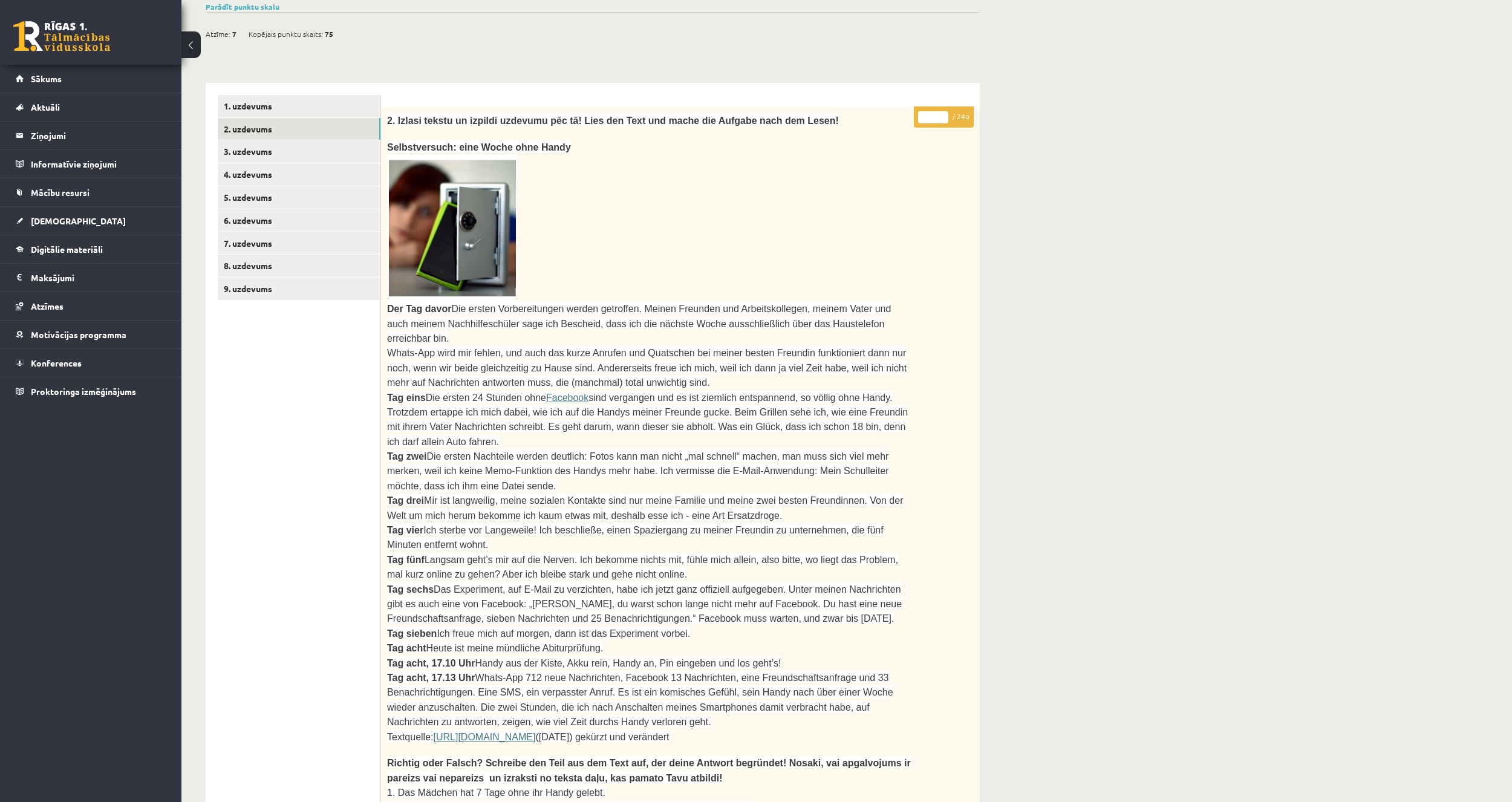
scroll to position [225, 0]
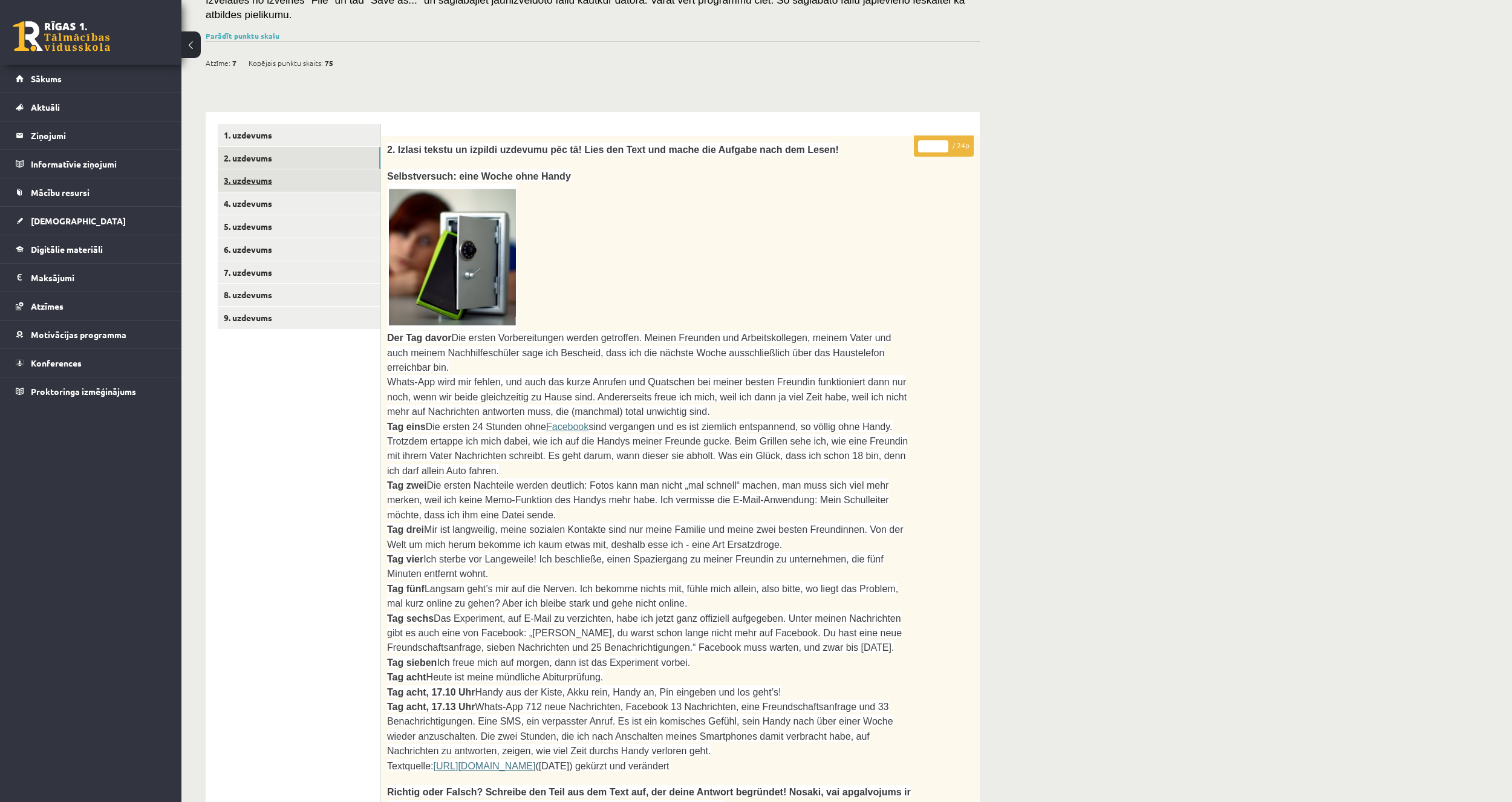
click at [282, 169] on link "3. uzdevums" at bounding box center [299, 180] width 163 height 23
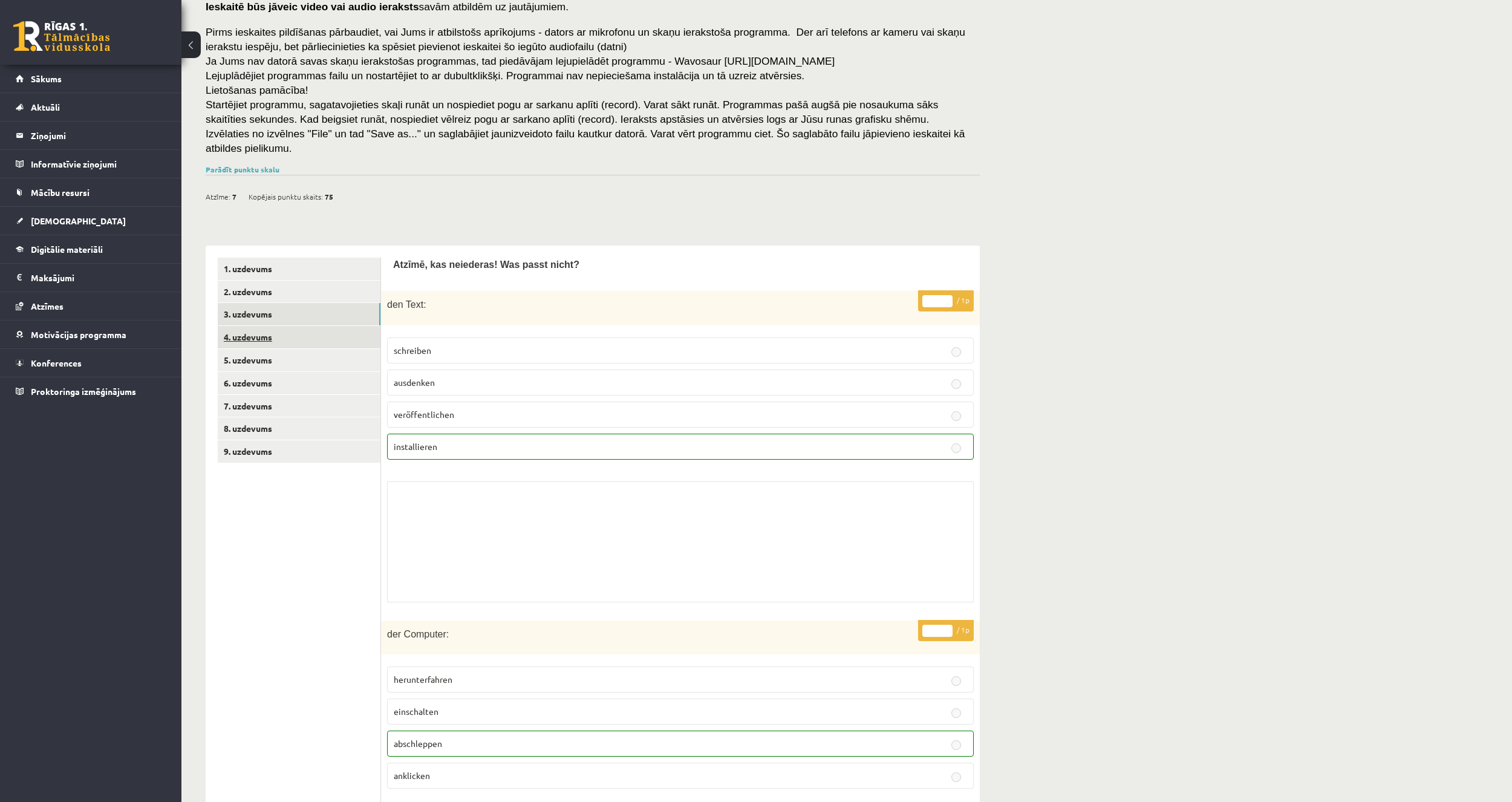
scroll to position [0, 0]
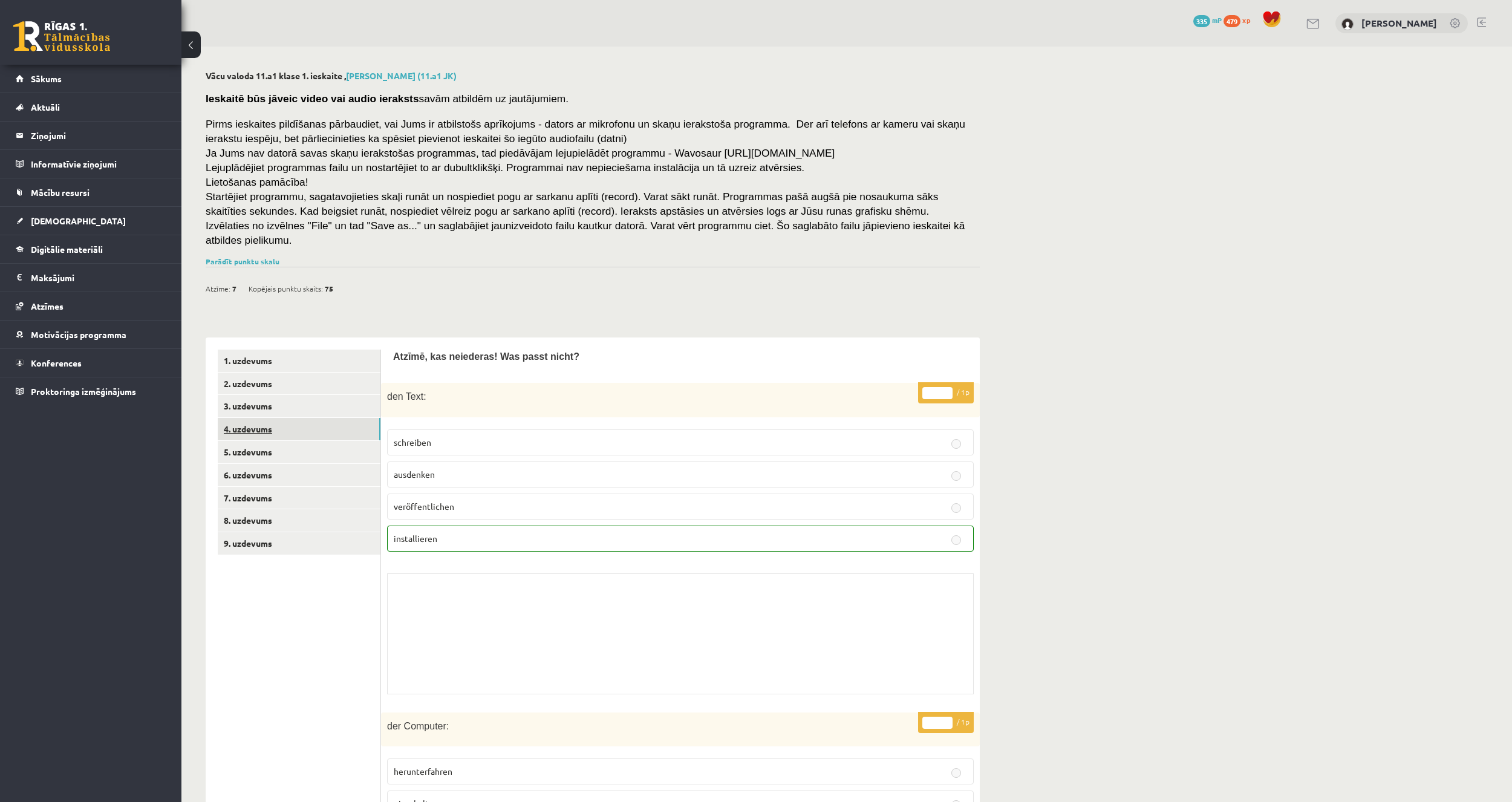
click at [300, 418] on link "4. uzdevums" at bounding box center [299, 429] width 163 height 23
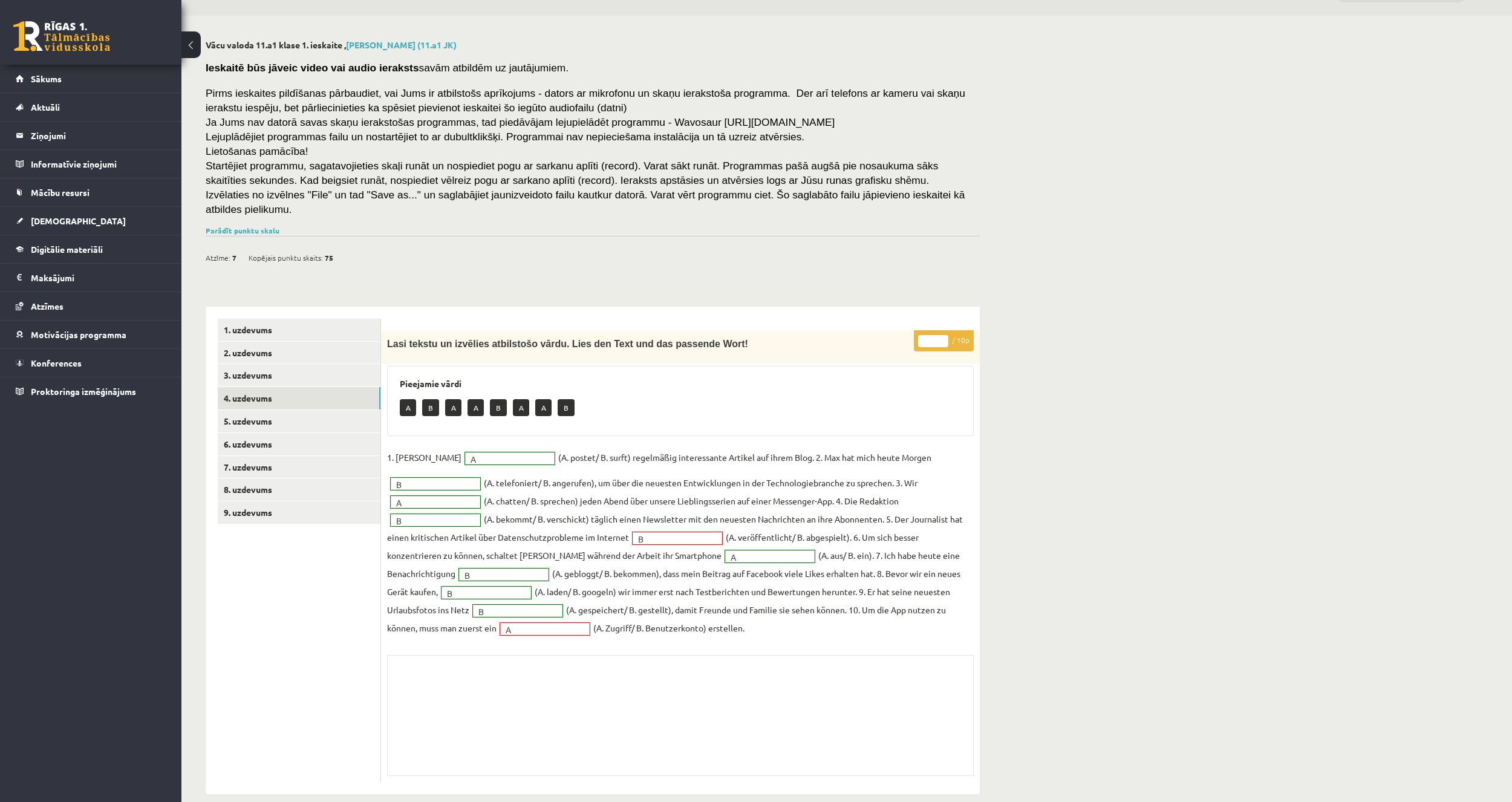
scroll to position [33, 0]
click at [323, 410] on link "5. uzdevums" at bounding box center [299, 419] width 163 height 23
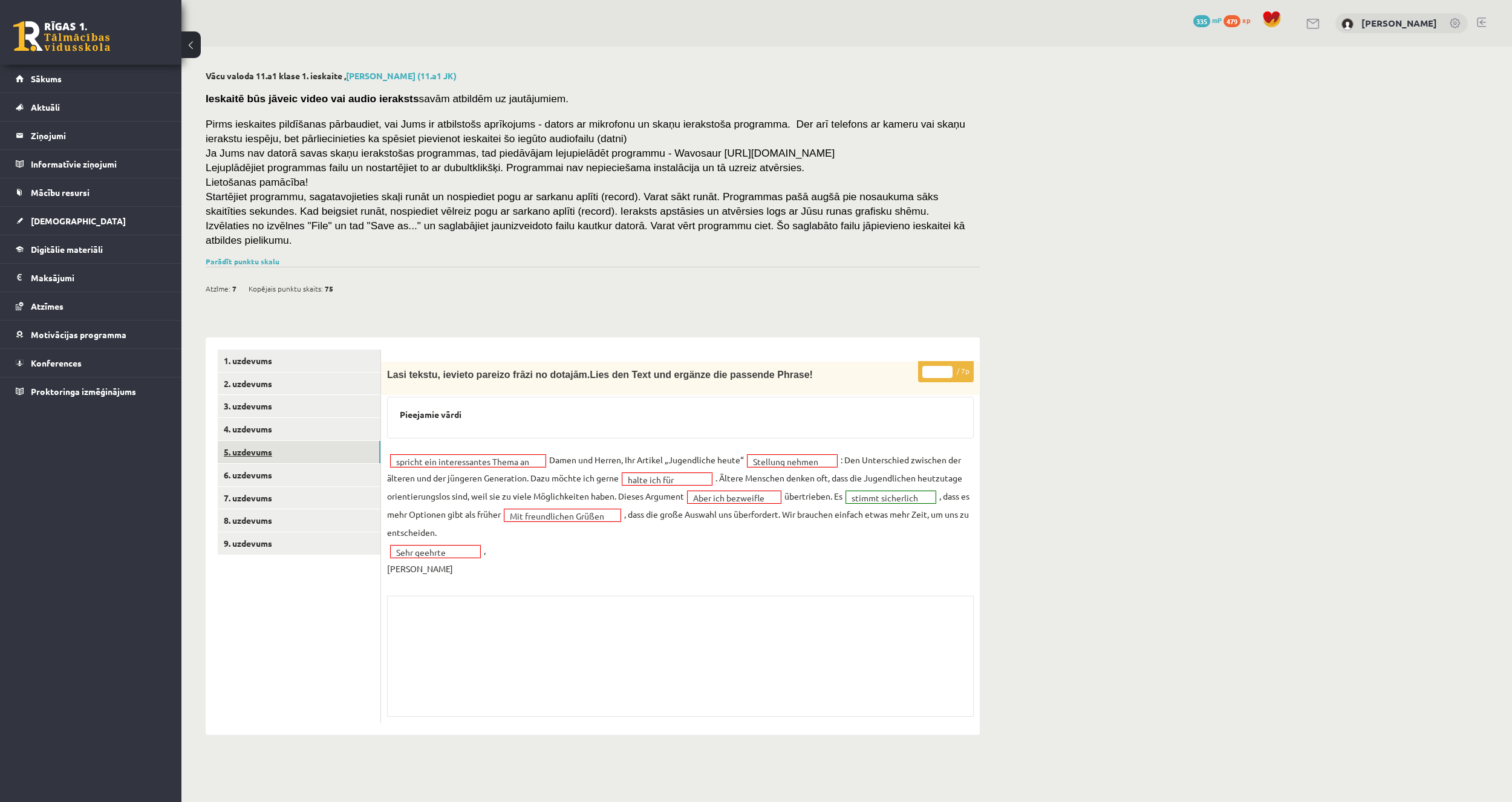
scroll to position [0, 0]
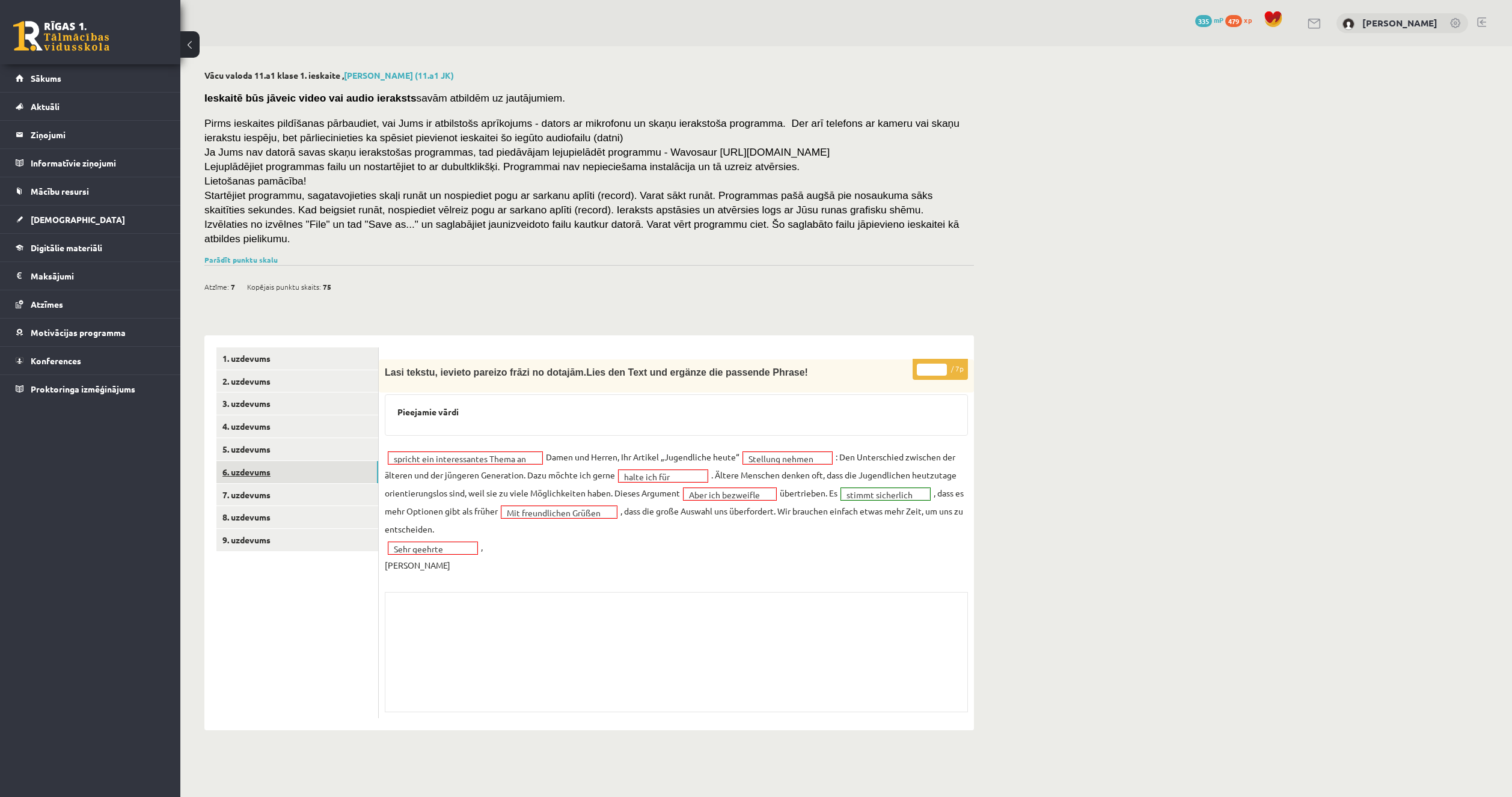
click at [261, 461] on link "6. uzdevums" at bounding box center [297, 472] width 162 height 22
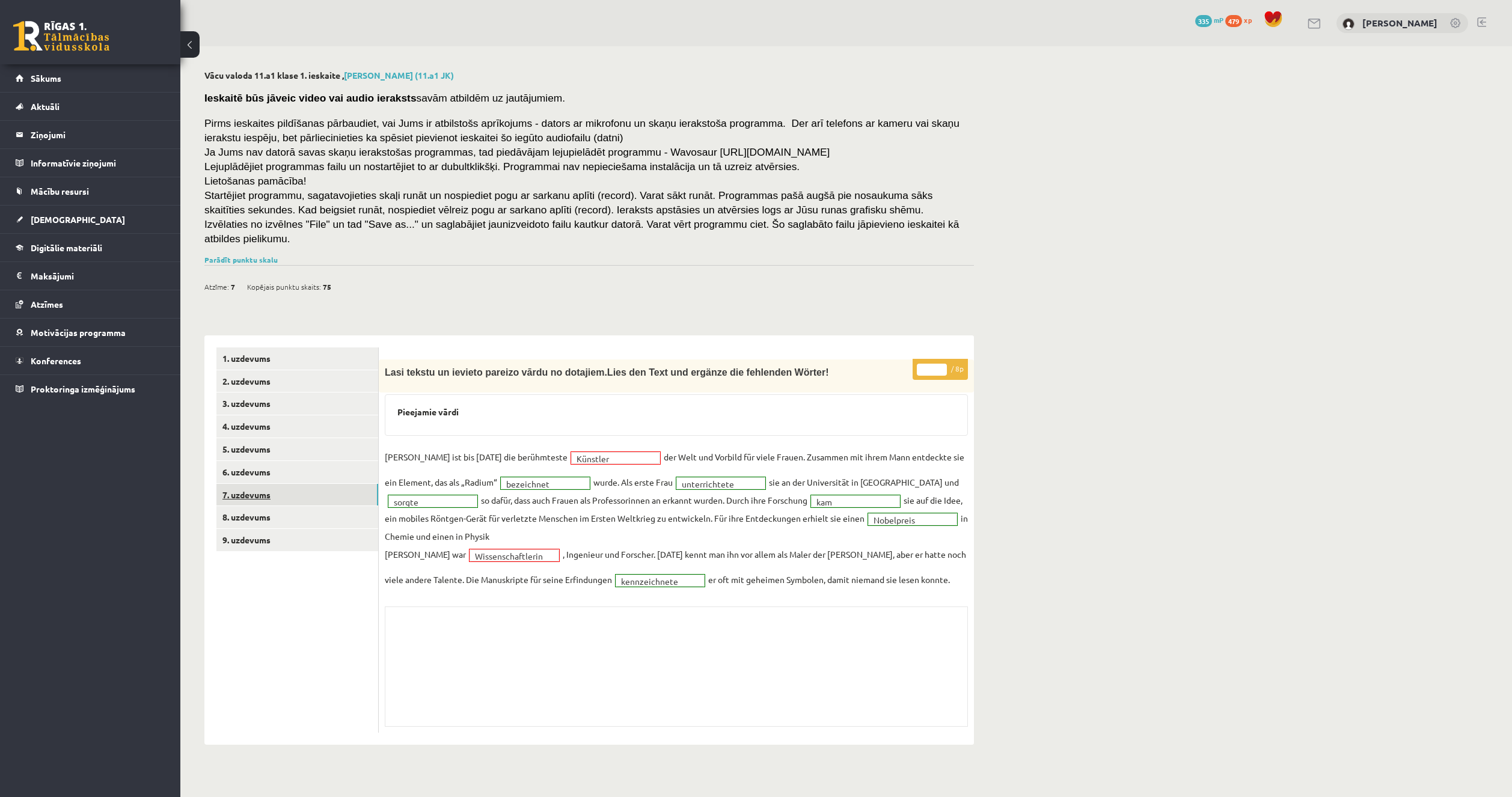
click at [285, 484] on link "7. uzdevums" at bounding box center [297, 495] width 162 height 22
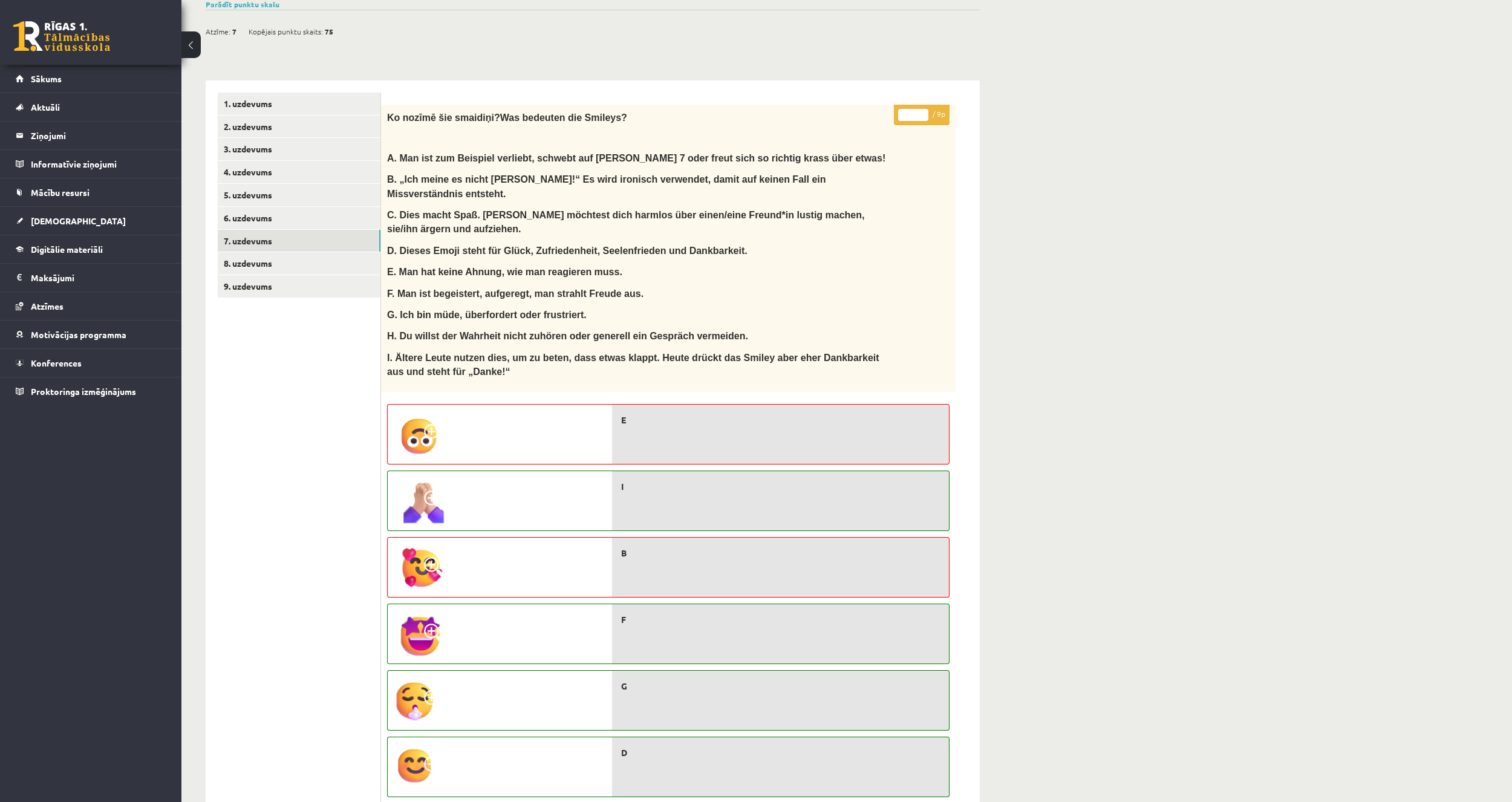
scroll to position [242, 0]
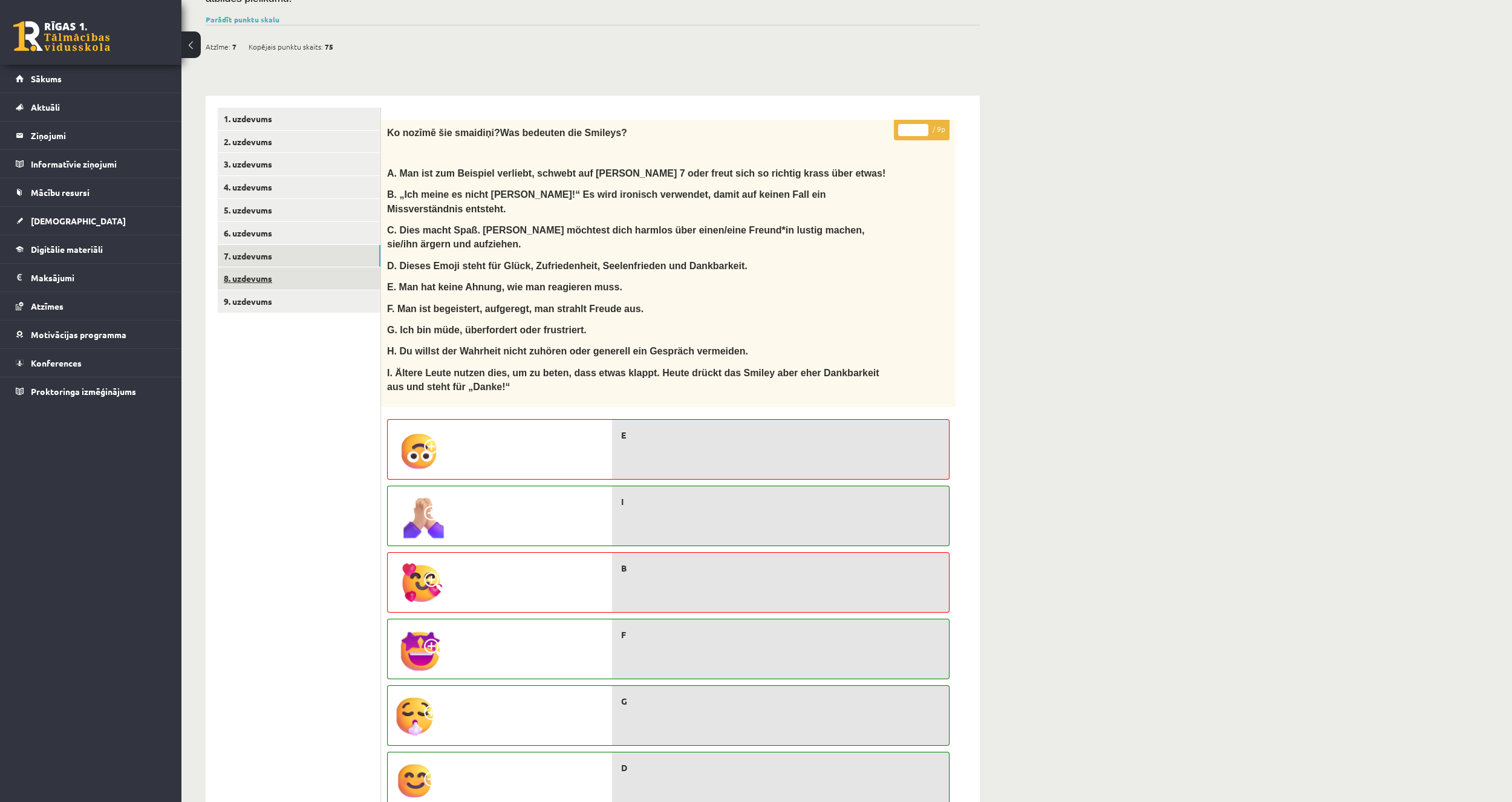
click at [294, 267] on link "8. uzdevums" at bounding box center [299, 278] width 163 height 23
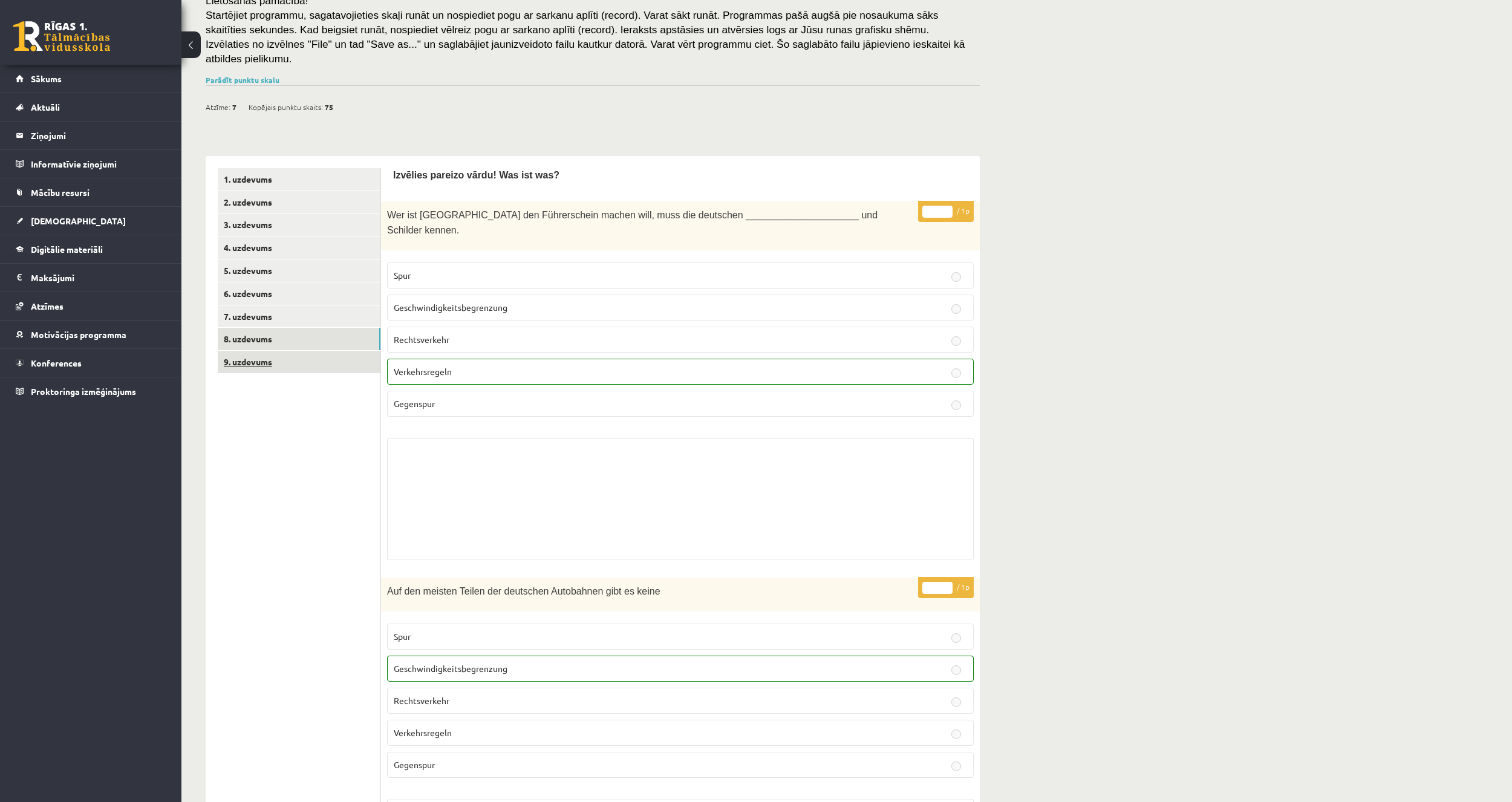
click at [294, 352] on link "9. uzdevums" at bounding box center [299, 361] width 163 height 23
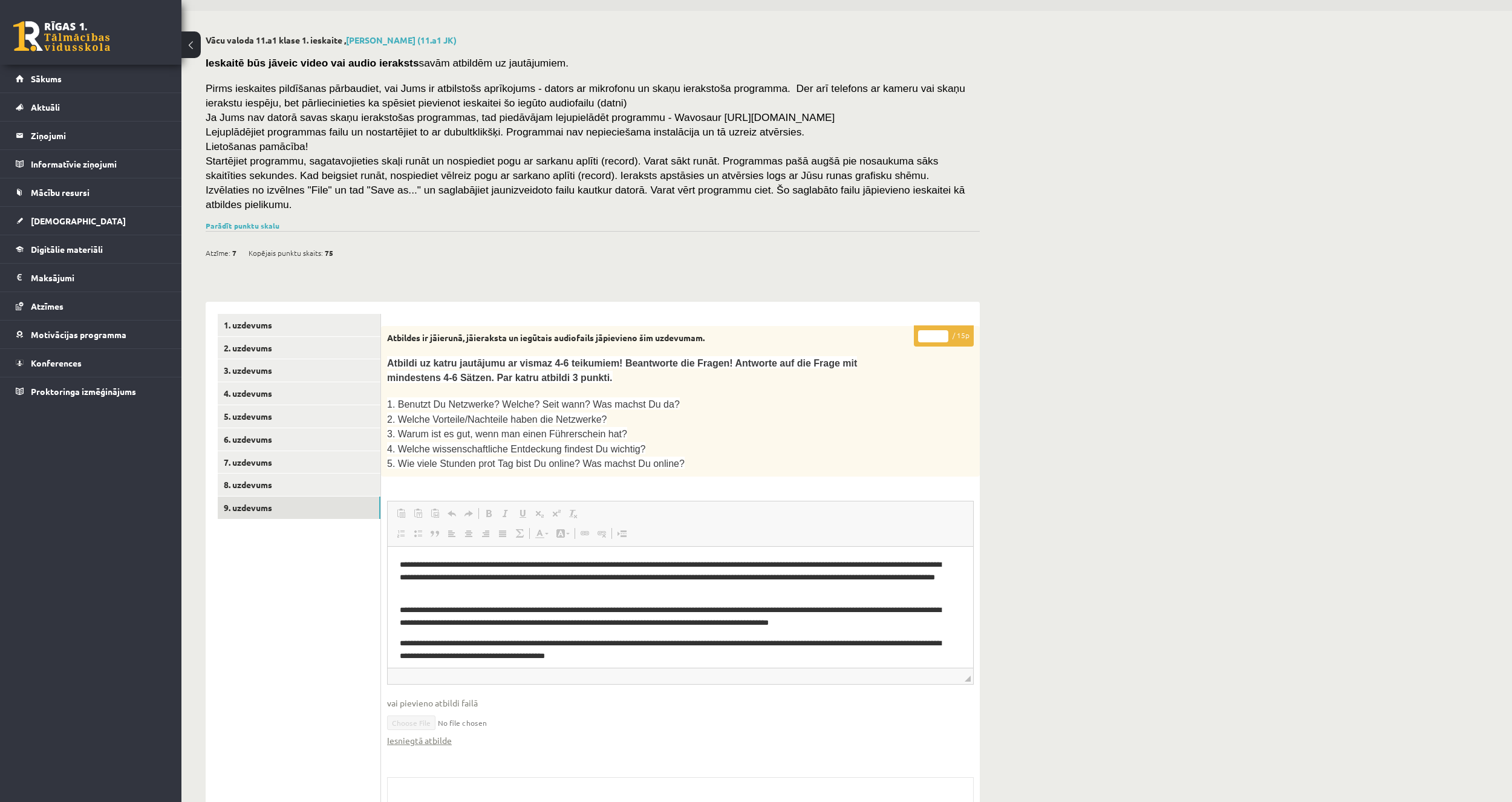
scroll to position [0, 0]
click at [421, 734] on link "Iesniegtā atbilde" at bounding box center [420, 740] width 65 height 13
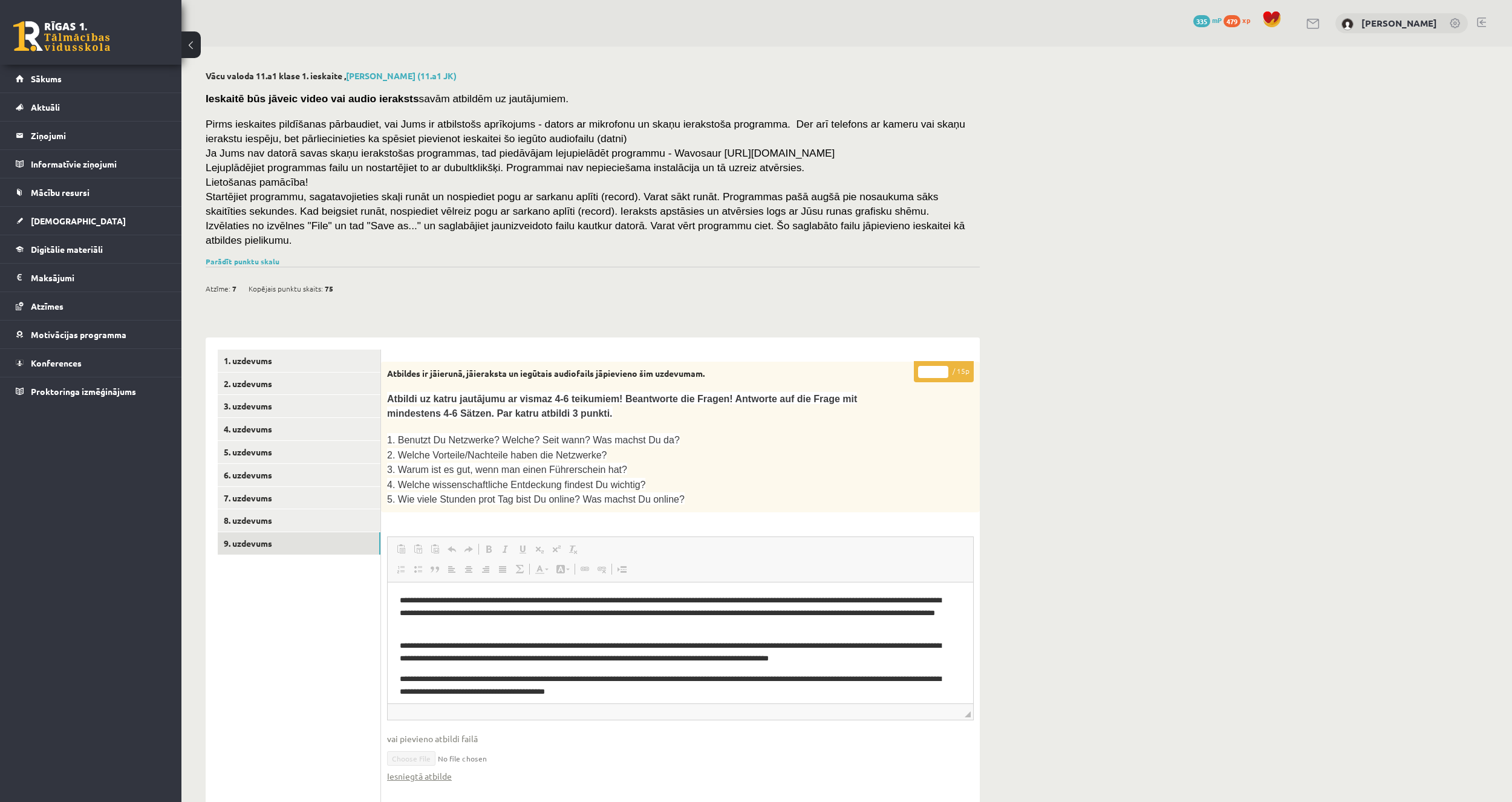
click at [247, 239] on div "Vācu valoda 11.a1 klase 1. ieskaite , Emīls Čeksters (11.a1 JK) Ieskaitē būs jā…" at bounding box center [592, 512] width 823 height 930
click at [246, 256] on link "Parādīt punktu skalu" at bounding box center [242, 261] width 73 height 10
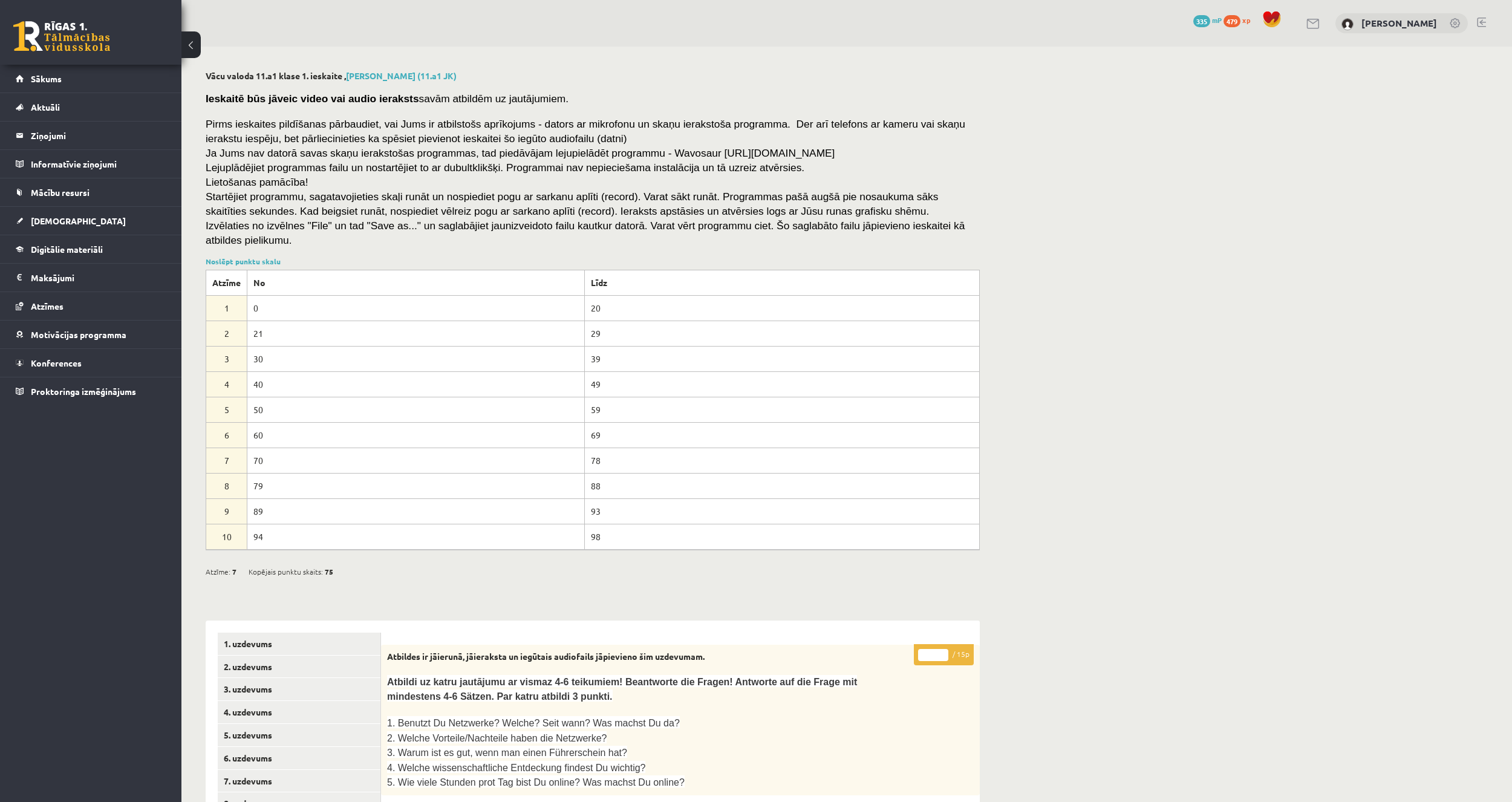
drag, startPoint x: 259, startPoint y: 475, endPoint x: 274, endPoint y: 479, distance: 15.5
click at [273, 478] on td "79" at bounding box center [416, 486] width 338 height 25
click at [274, 479] on td "79" at bounding box center [416, 486] width 338 height 25
drag, startPoint x: 580, startPoint y: 447, endPoint x: 619, endPoint y: 451, distance: 39.2
click at [619, 451] on td "78" at bounding box center [781, 460] width 395 height 25
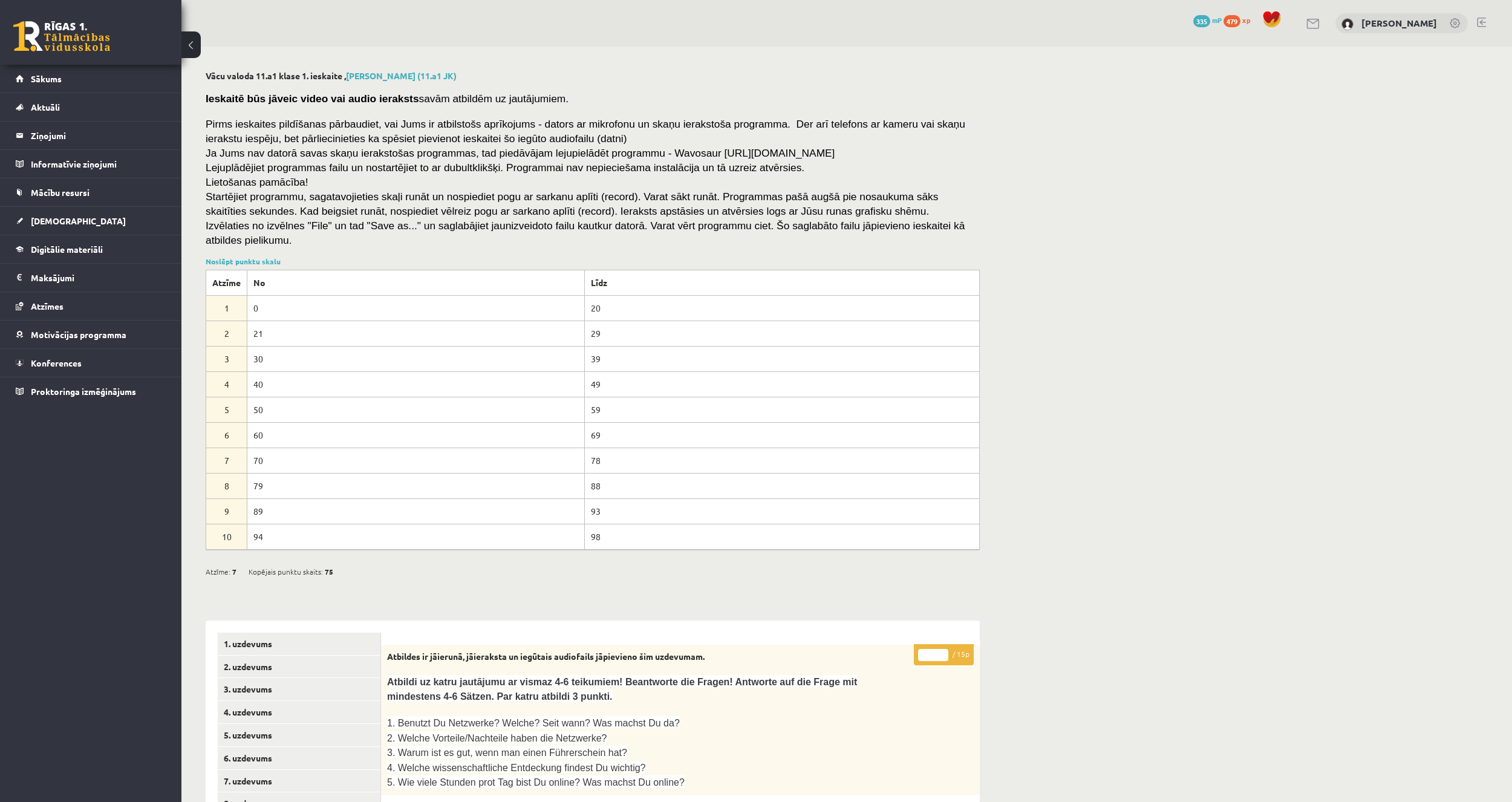
click at [619, 452] on td "78" at bounding box center [781, 460] width 395 height 25
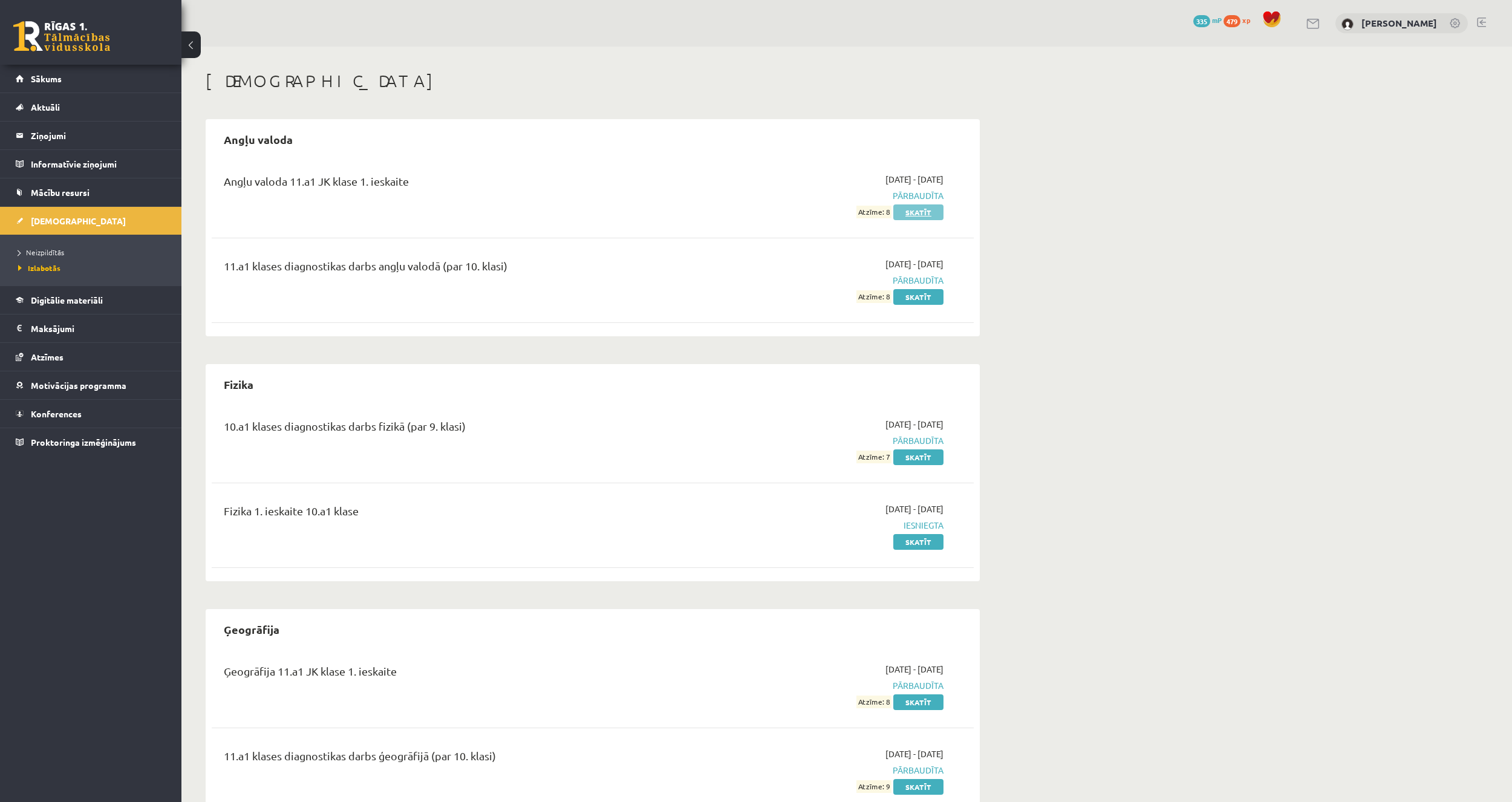
click at [925, 212] on link "Skatīt" at bounding box center [919, 212] width 50 height 16
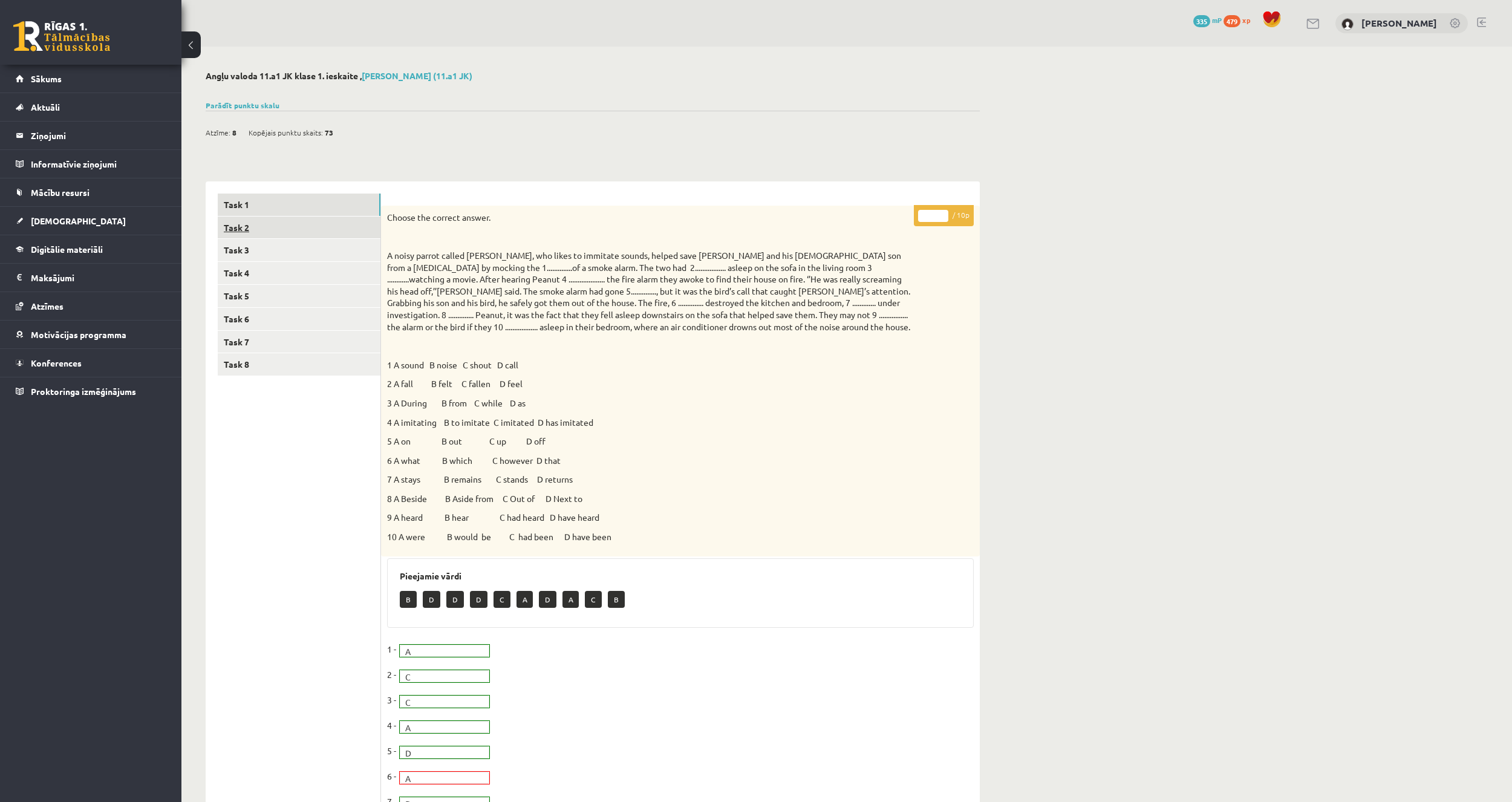
click at [253, 230] on link "Task 2" at bounding box center [299, 228] width 163 height 23
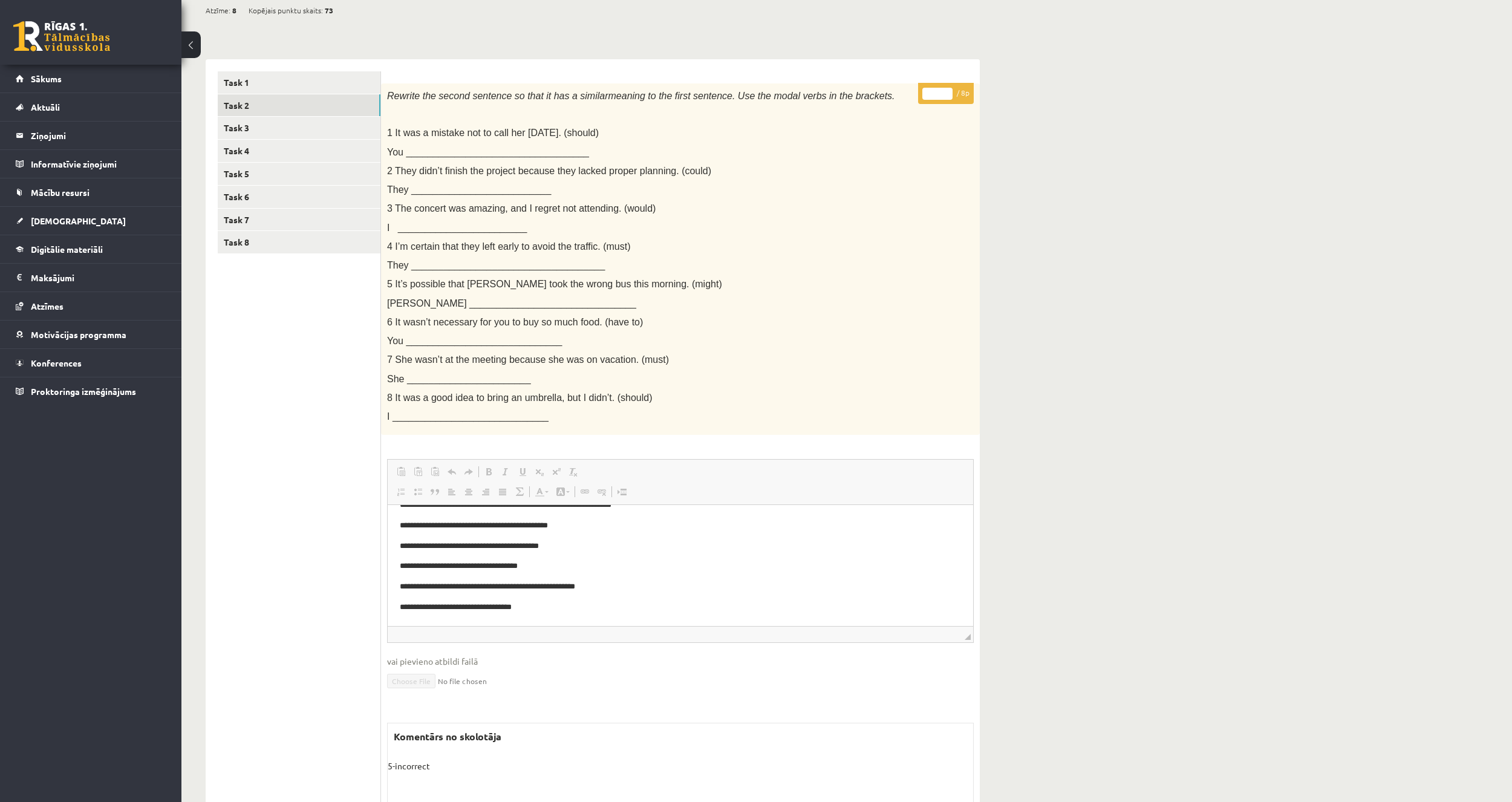
scroll to position [86, 0]
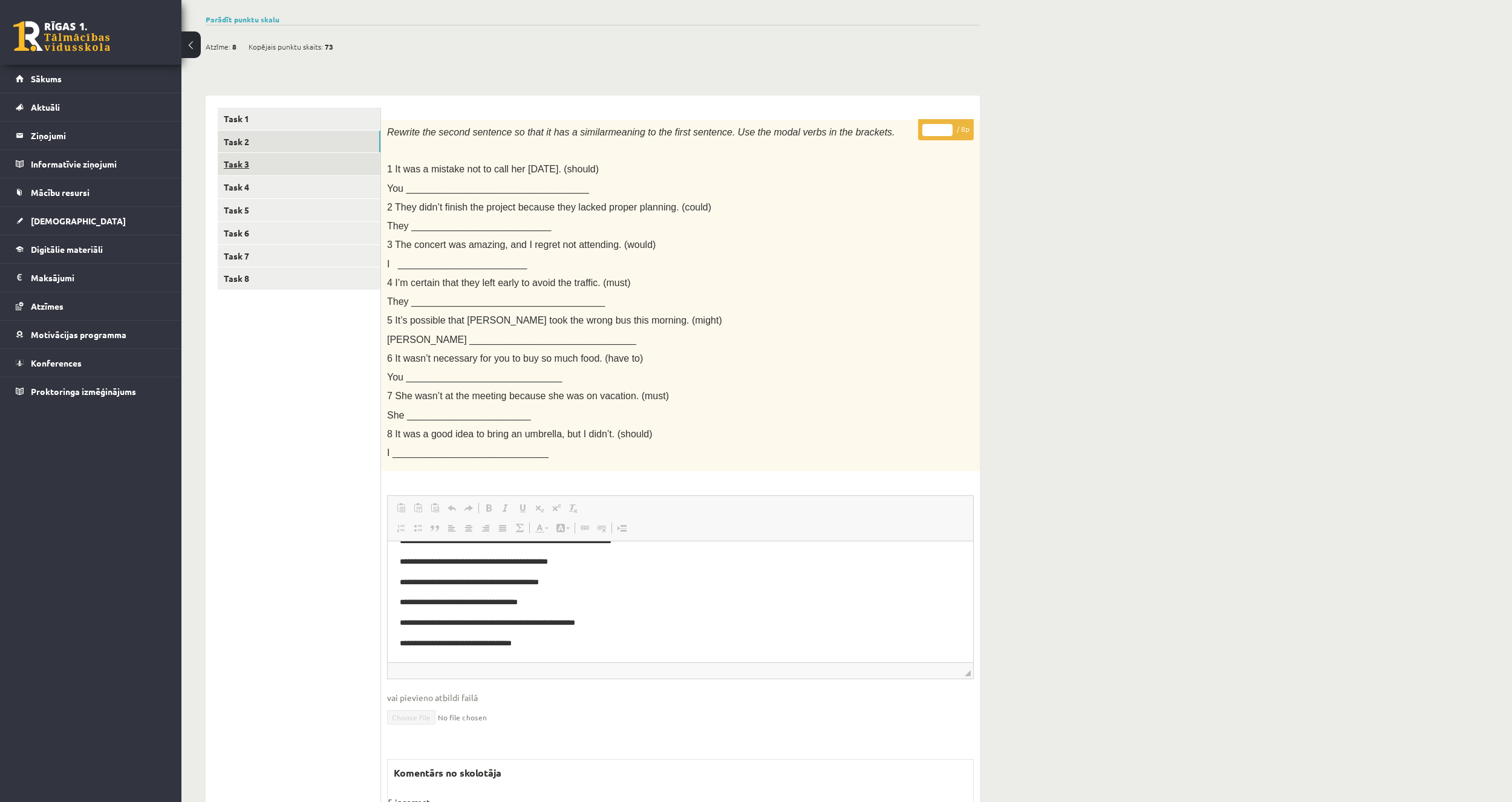
click at [306, 161] on link "Task 3" at bounding box center [299, 164] width 163 height 23
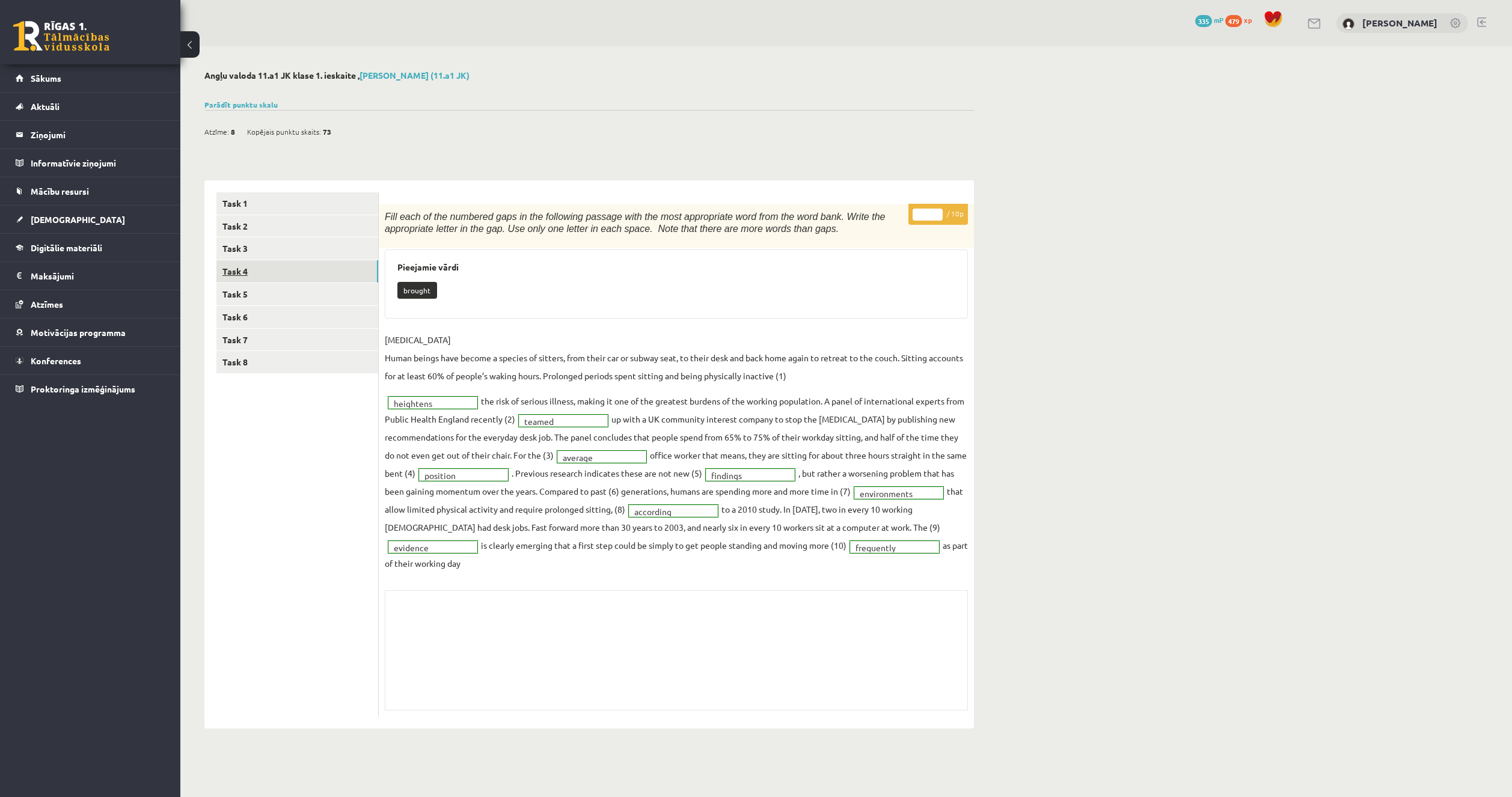
click at [271, 272] on link "Task 4" at bounding box center [297, 271] width 162 height 22
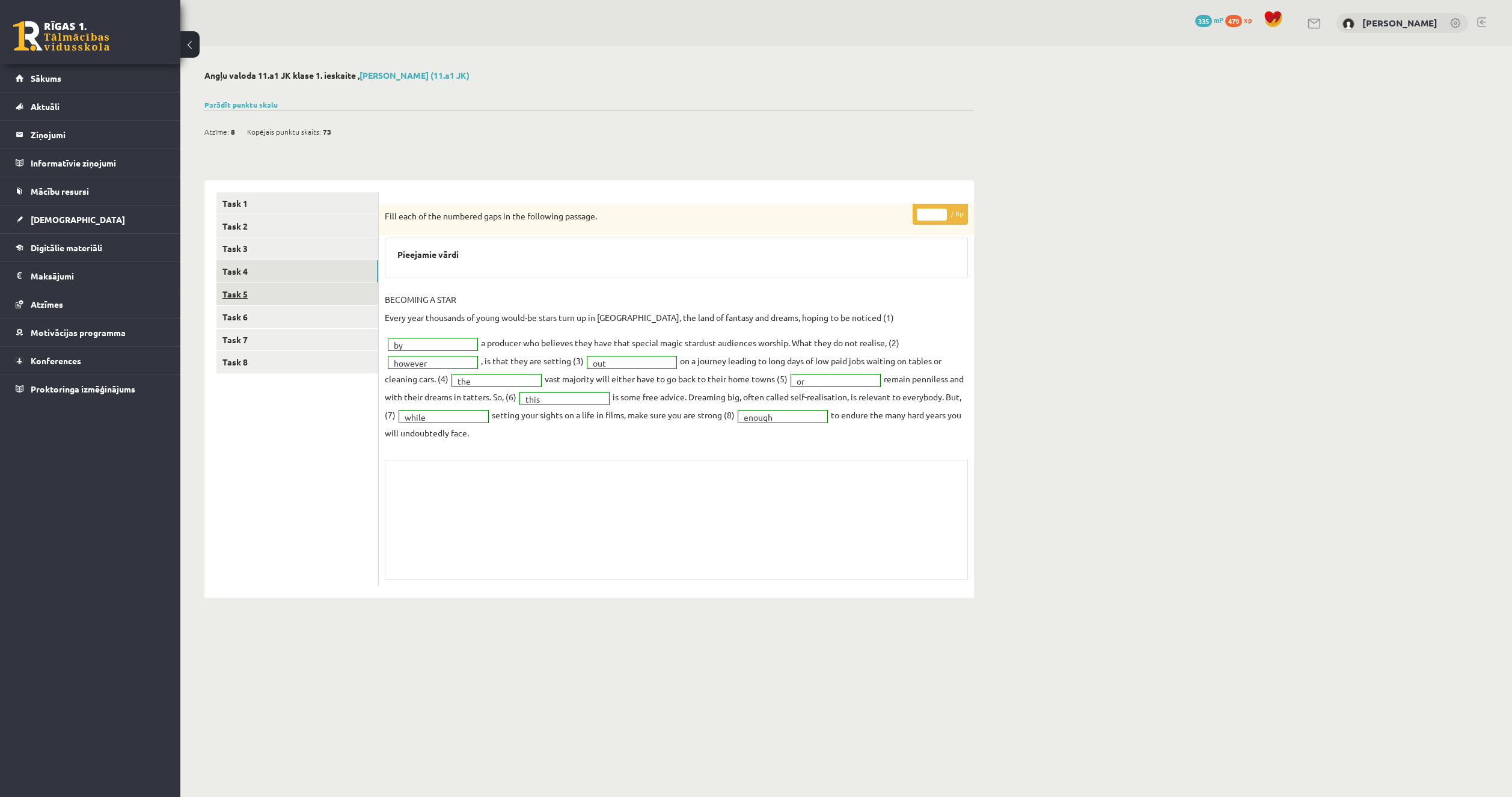
click at [306, 302] on link "Task 5" at bounding box center [297, 294] width 162 height 22
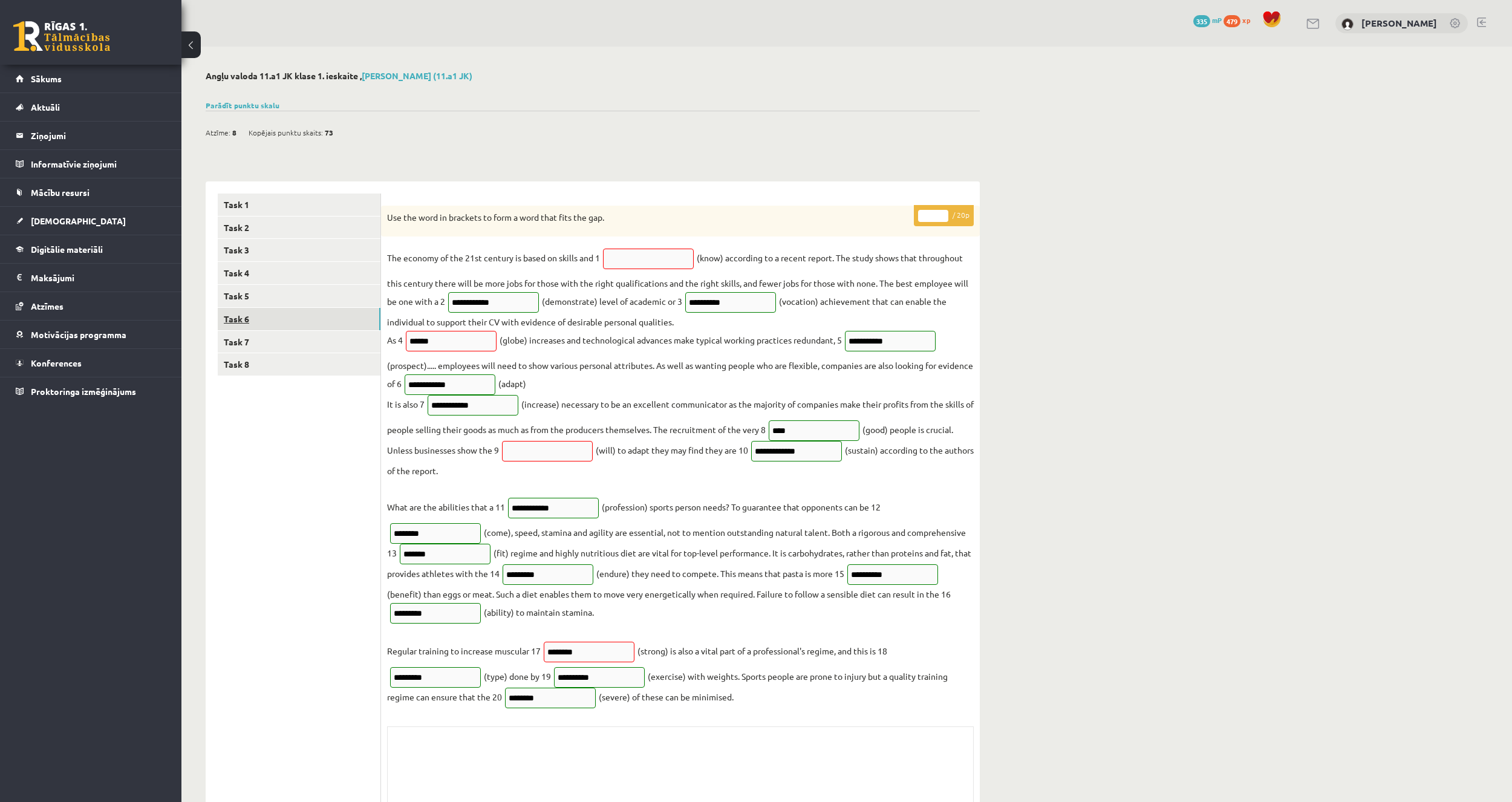
click at [300, 315] on link "Task 6" at bounding box center [299, 319] width 163 height 23
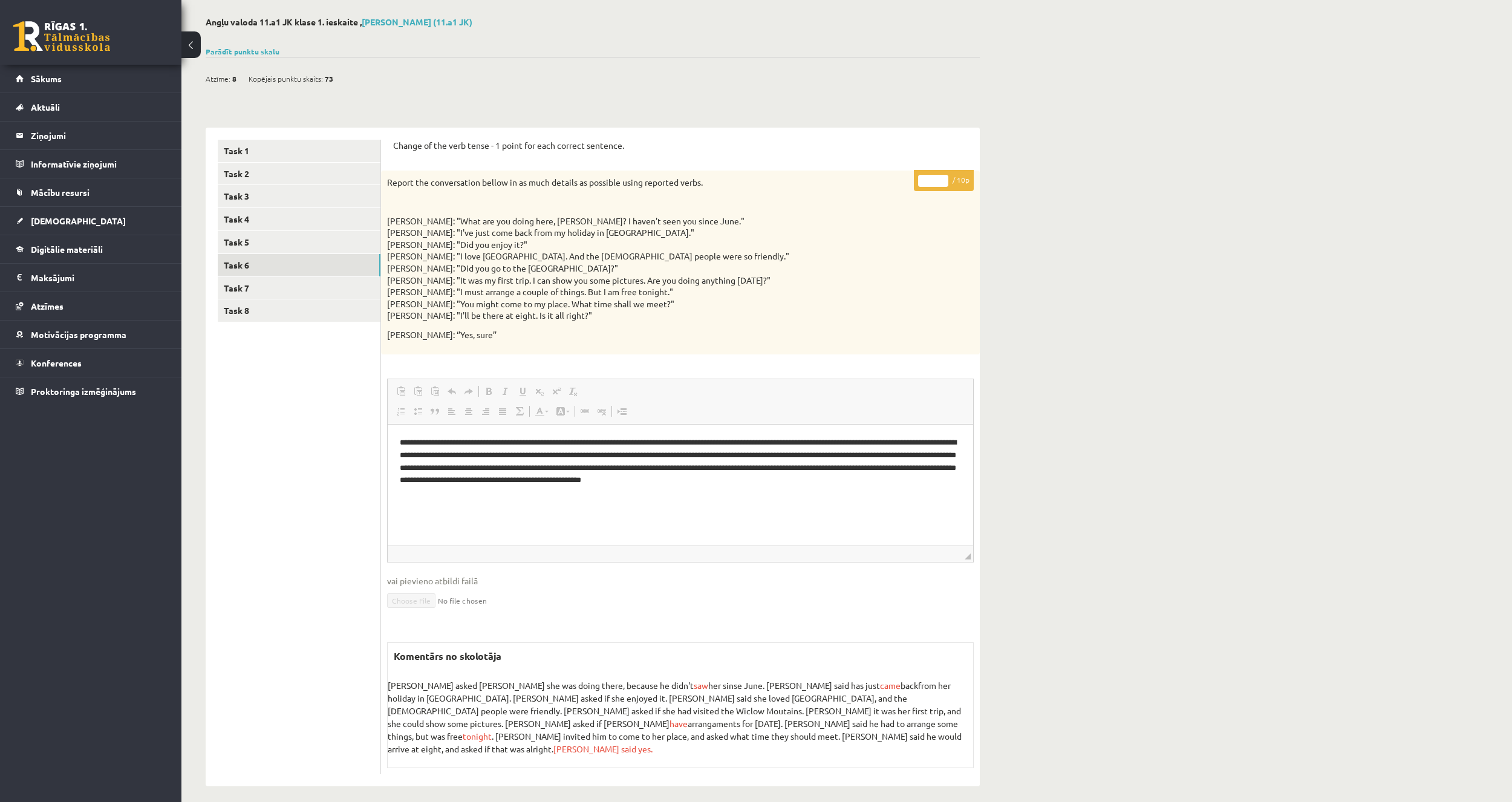
scroll to position [58, 0]
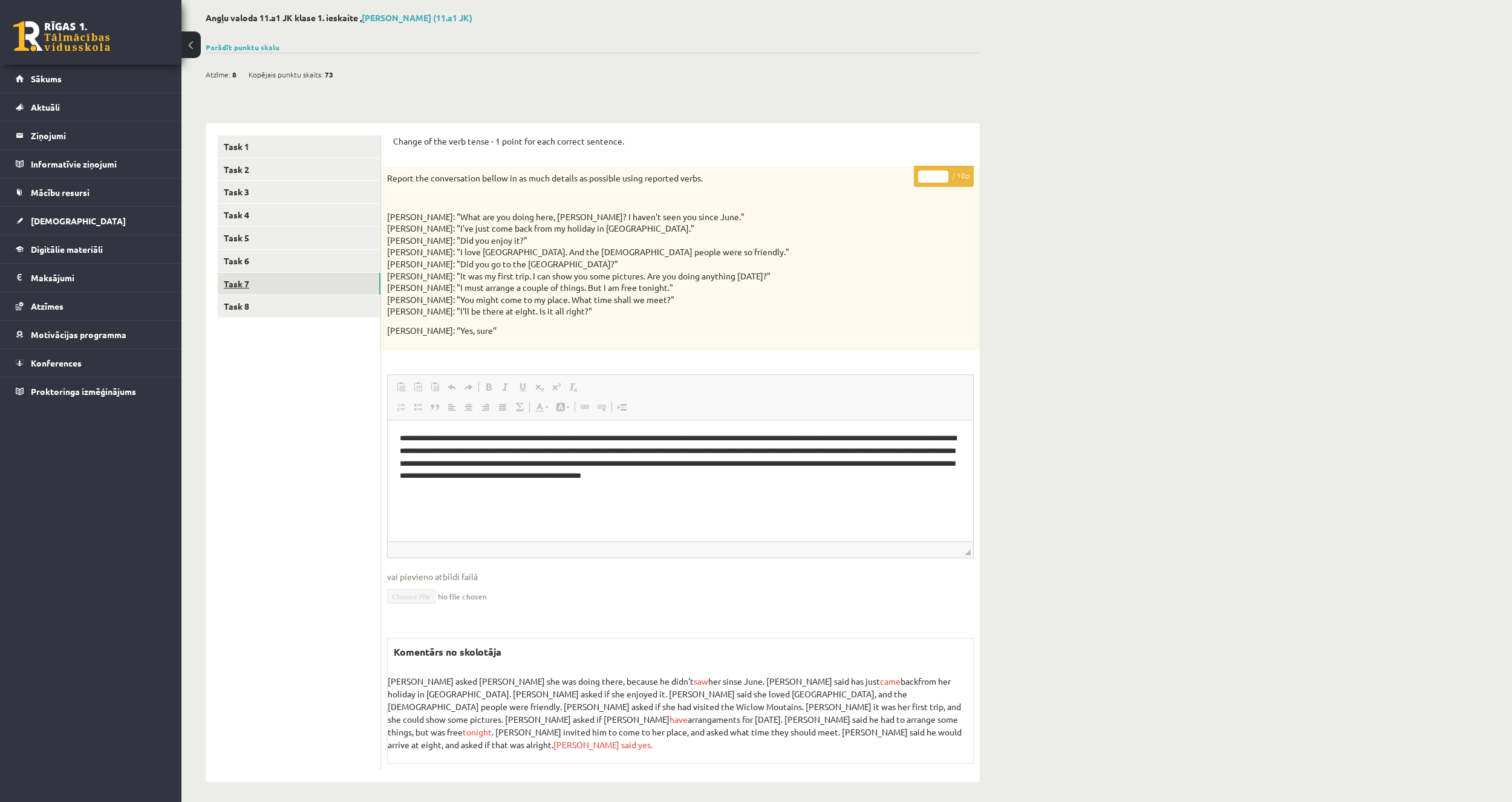
click at [283, 280] on link "Task 7" at bounding box center [299, 284] width 163 height 23
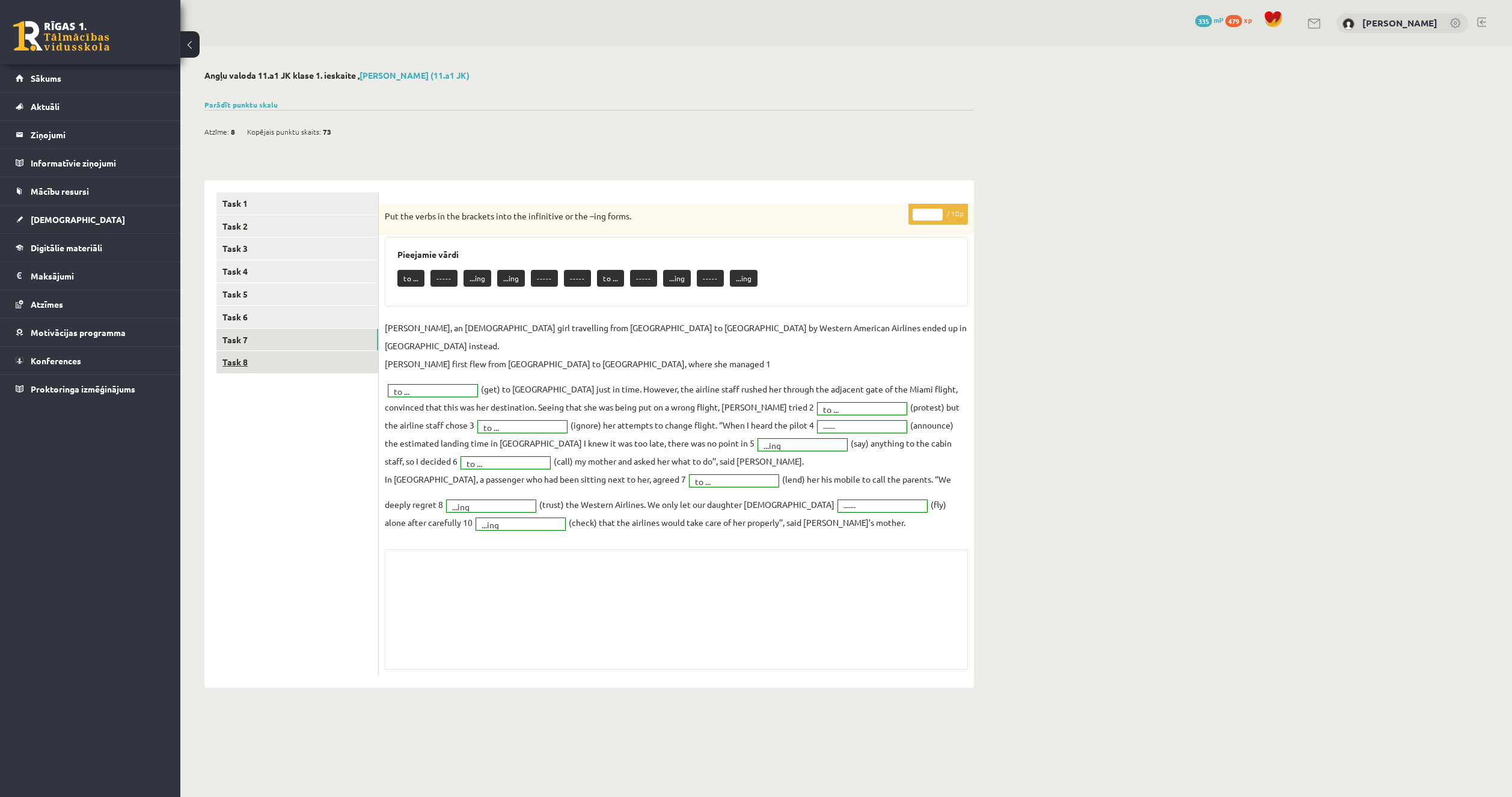
click at [275, 358] on link "Task 8" at bounding box center [297, 362] width 162 height 22
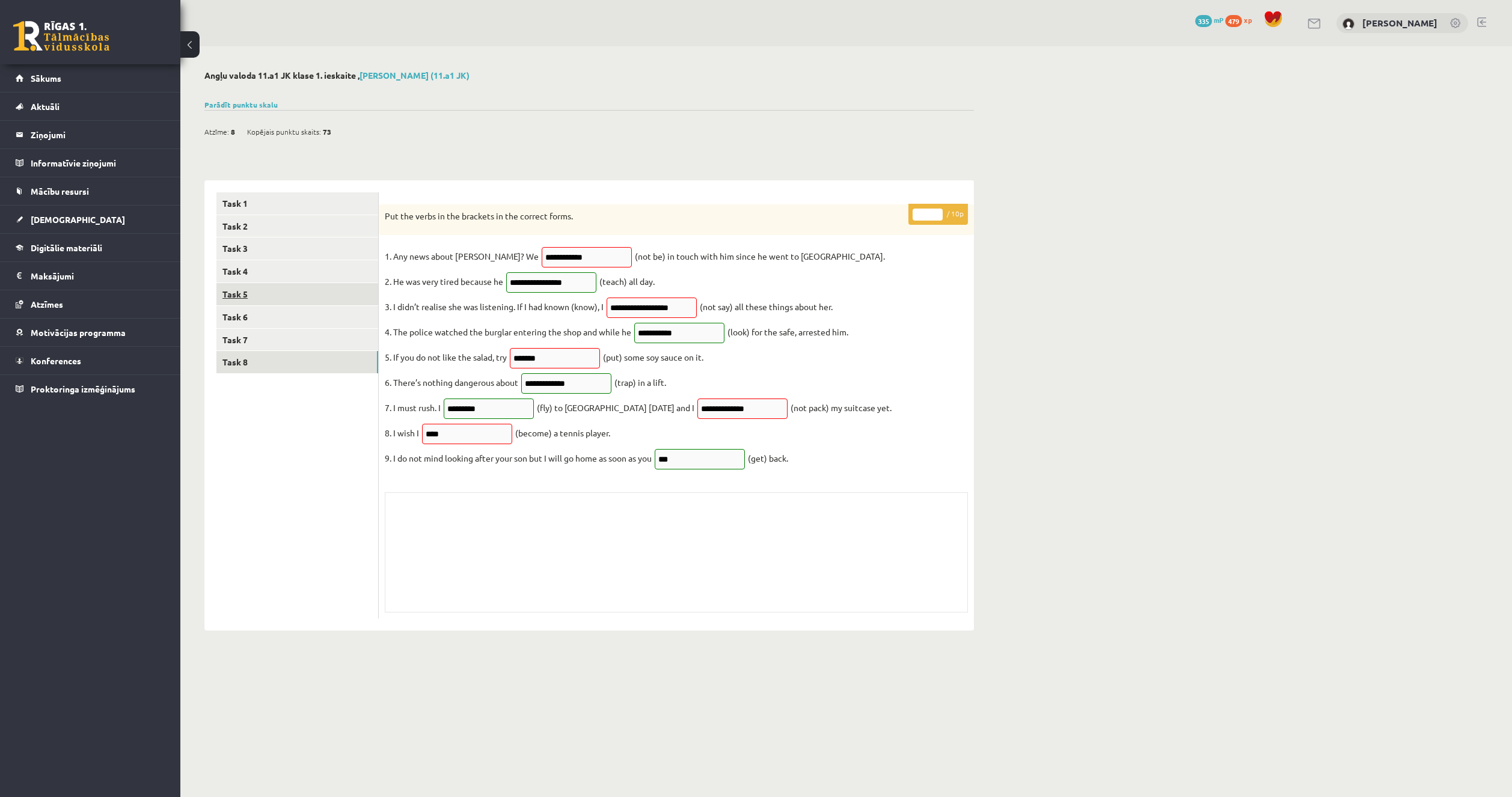
click at [332, 297] on link "Task 5" at bounding box center [297, 294] width 162 height 22
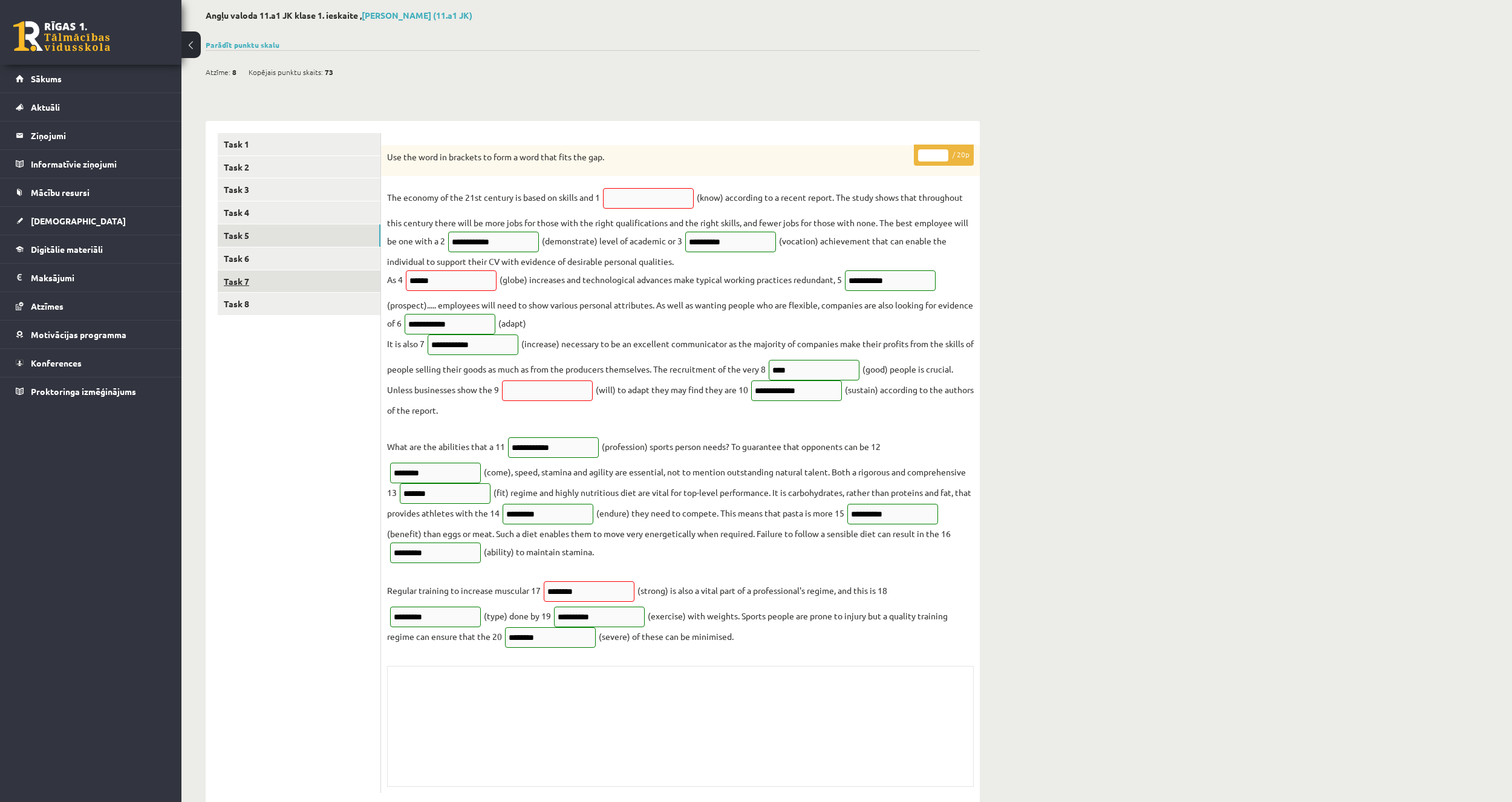
scroll to position [92, 0]
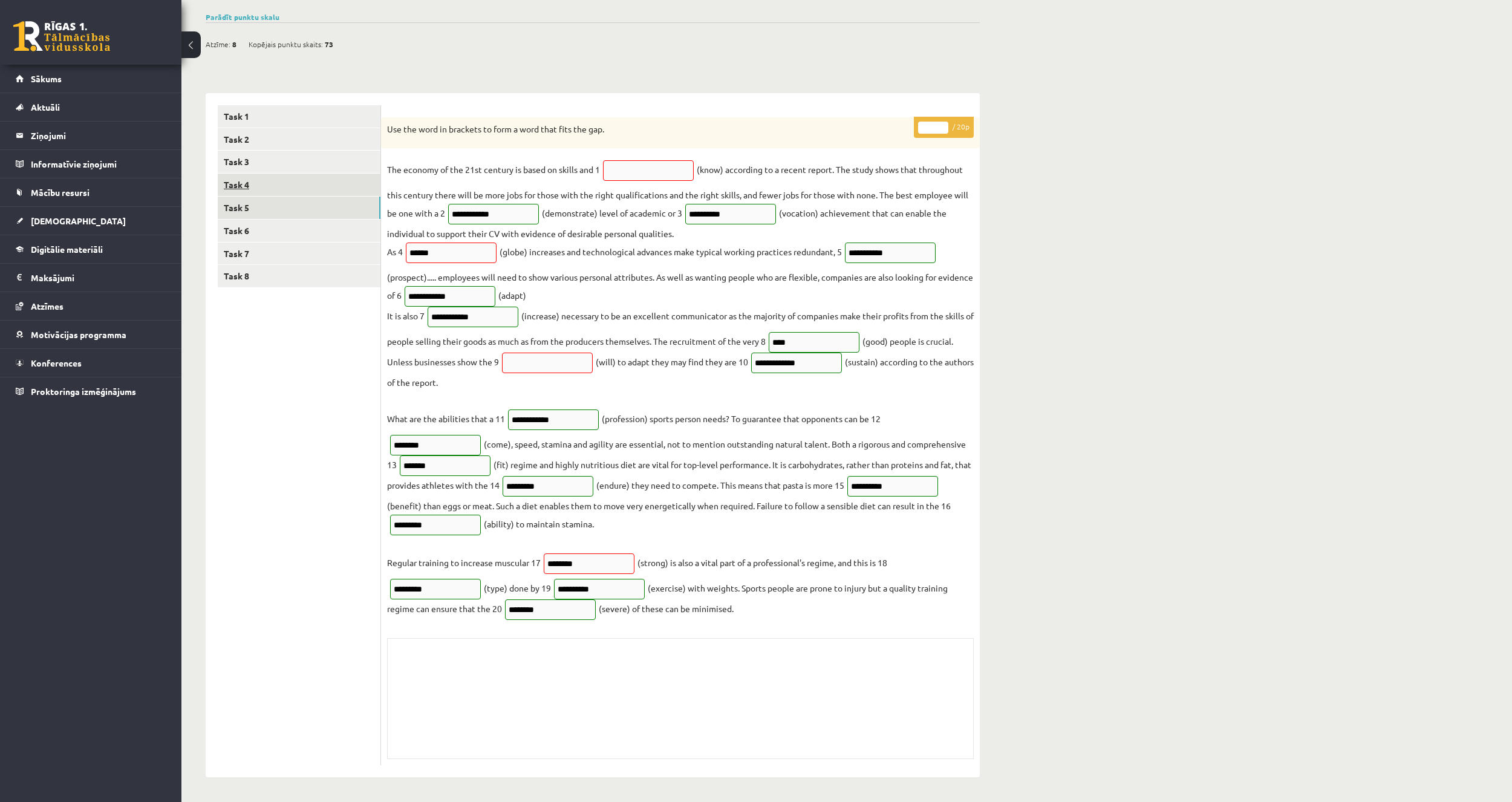
click at [285, 178] on link "Task 4" at bounding box center [299, 184] width 163 height 23
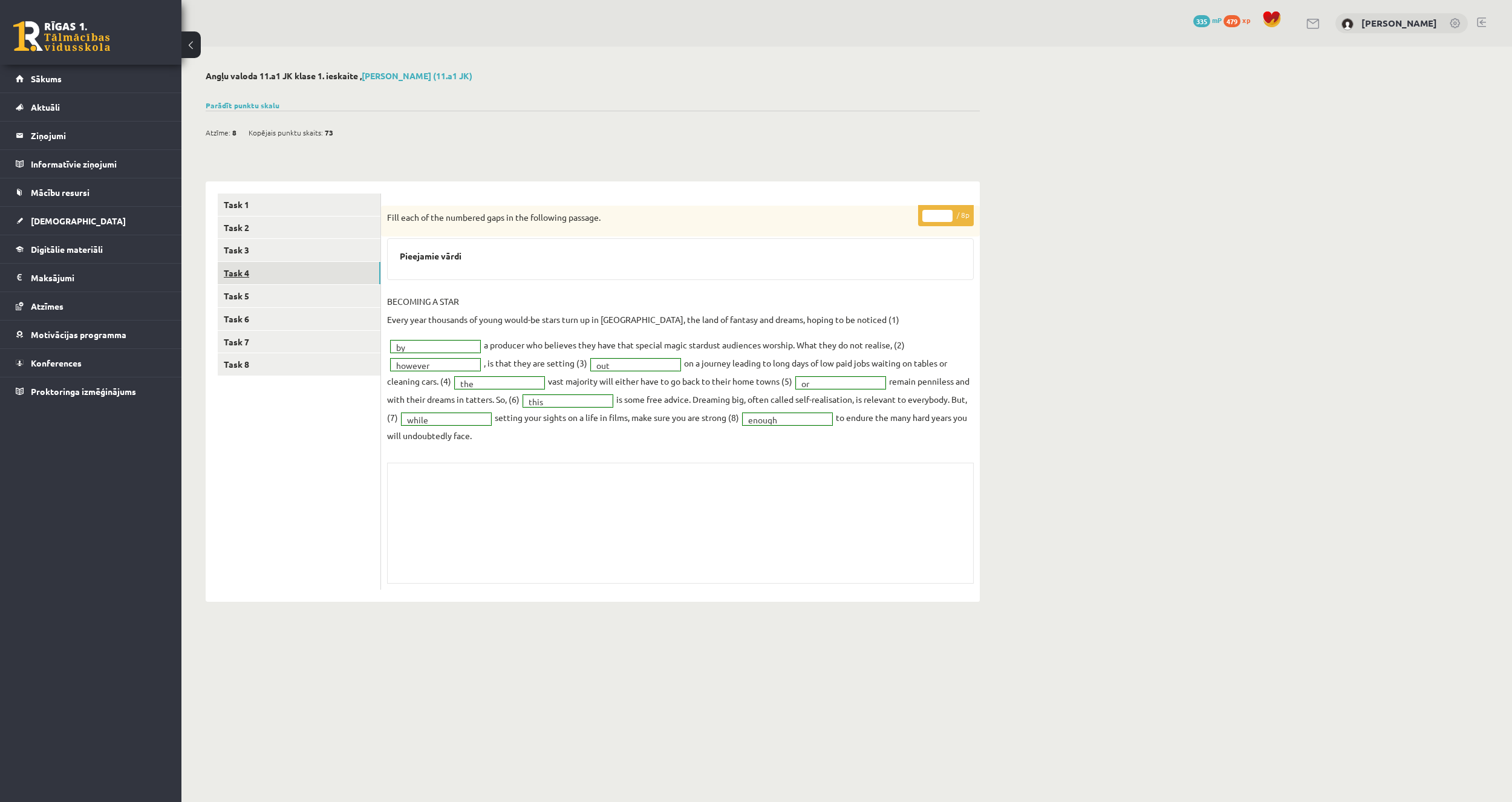
scroll to position [0, 0]
click at [277, 180] on div "****** ****** ****** ****** ****** ****** ****** ****** Task 1 Task 2 Task 3 Ta…" at bounding box center [592, 386] width 774 height 432
click at [271, 256] on link "Task 3" at bounding box center [299, 250] width 163 height 23
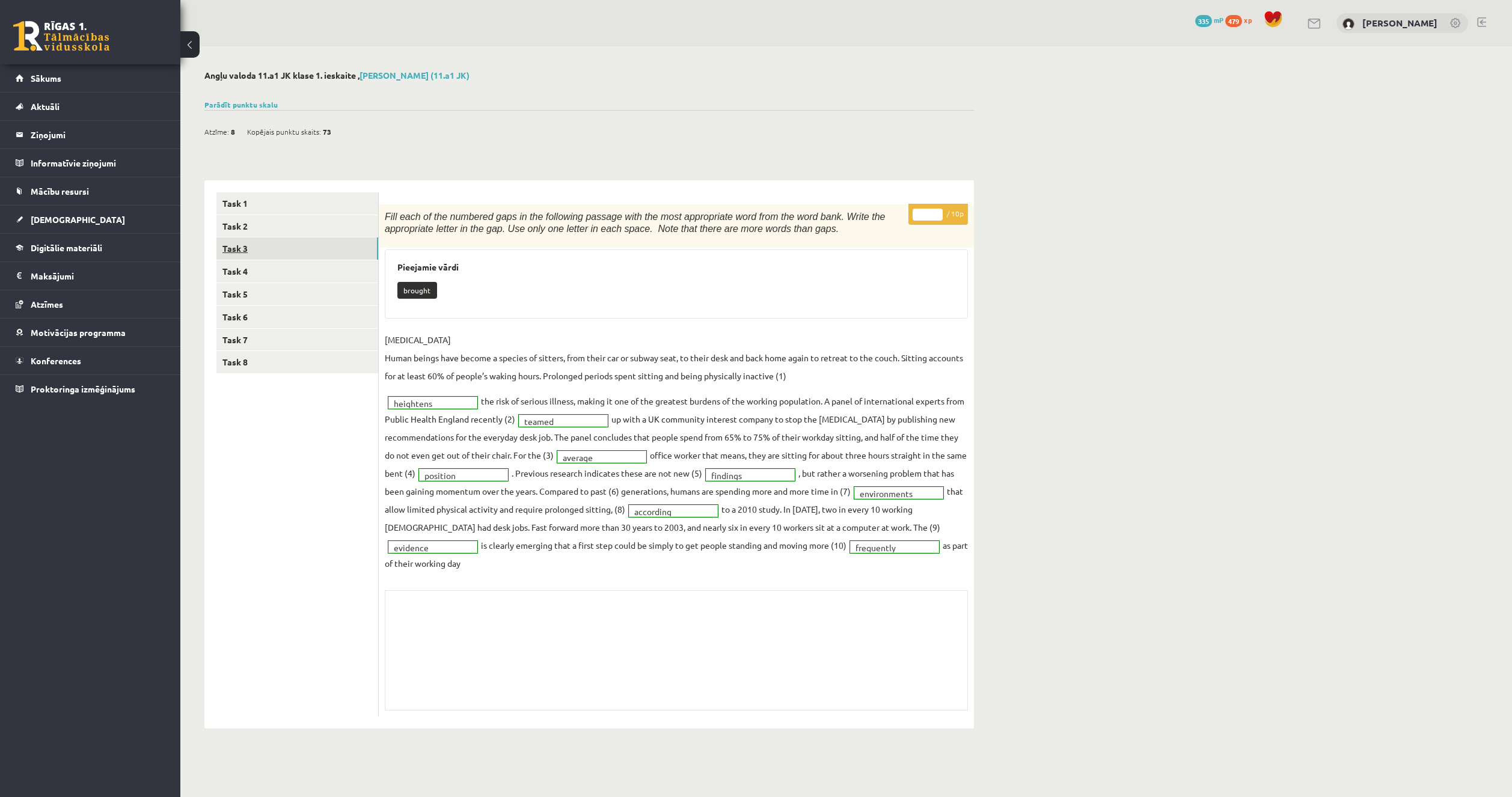
click at [270, 245] on link "Task 3" at bounding box center [297, 248] width 162 height 22
click at [273, 239] on link "Task 3" at bounding box center [297, 248] width 162 height 22
click at [283, 230] on link "Task 2" at bounding box center [297, 226] width 162 height 22
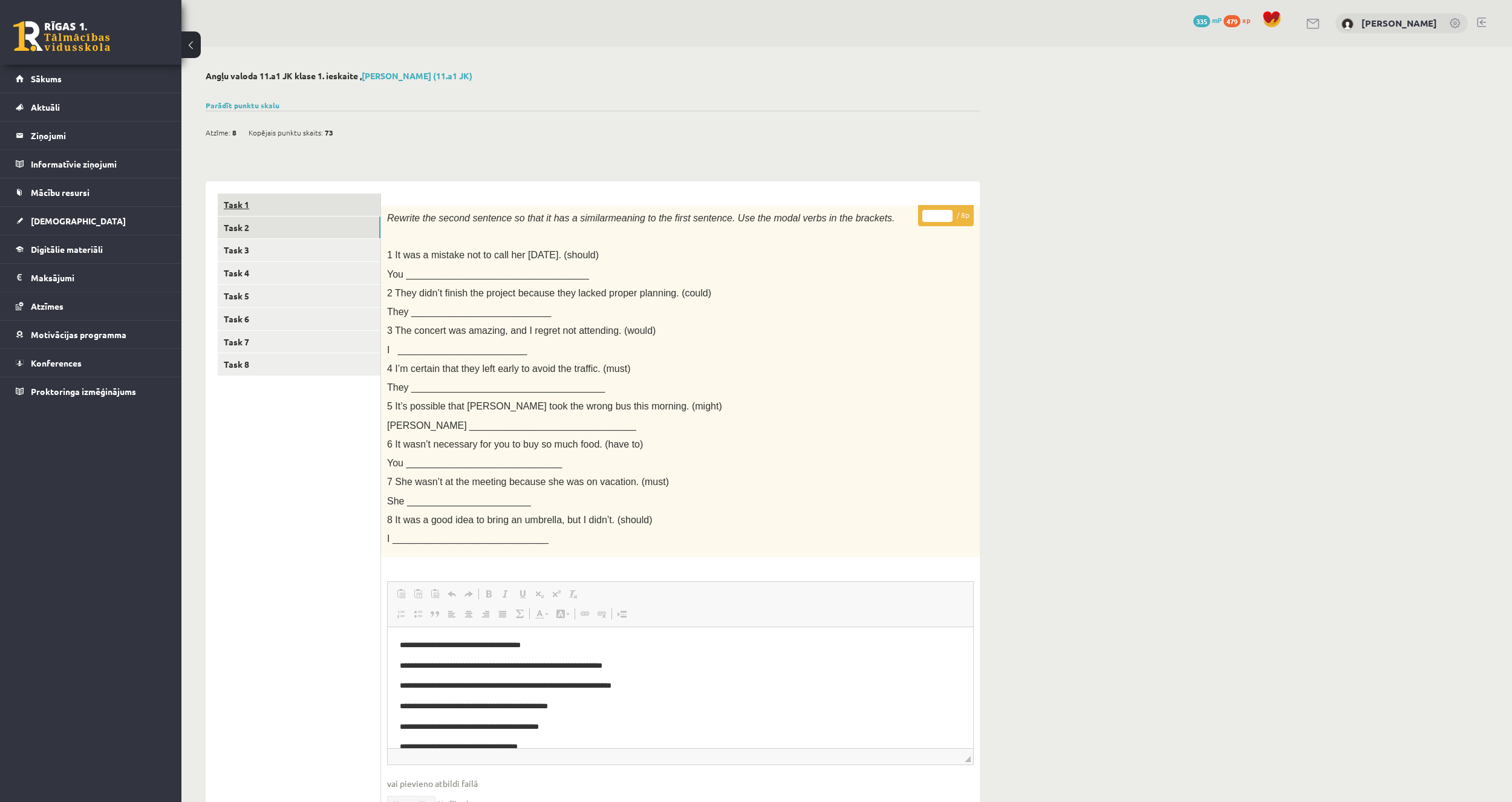
click at [257, 212] on link "Task 1" at bounding box center [299, 204] width 163 height 23
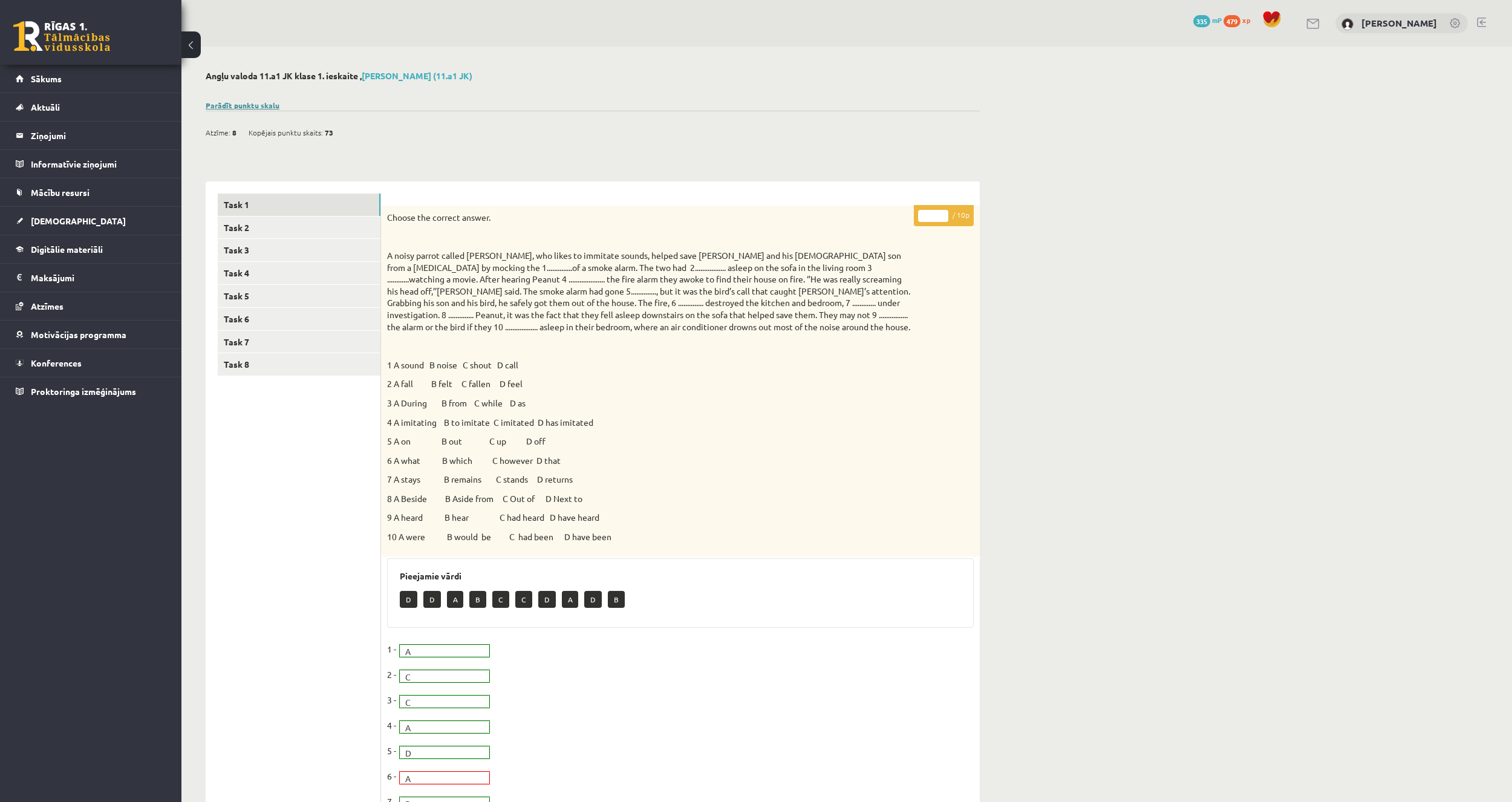
click at [253, 103] on link "Parādīt punktu skalu" at bounding box center [242, 105] width 73 height 10
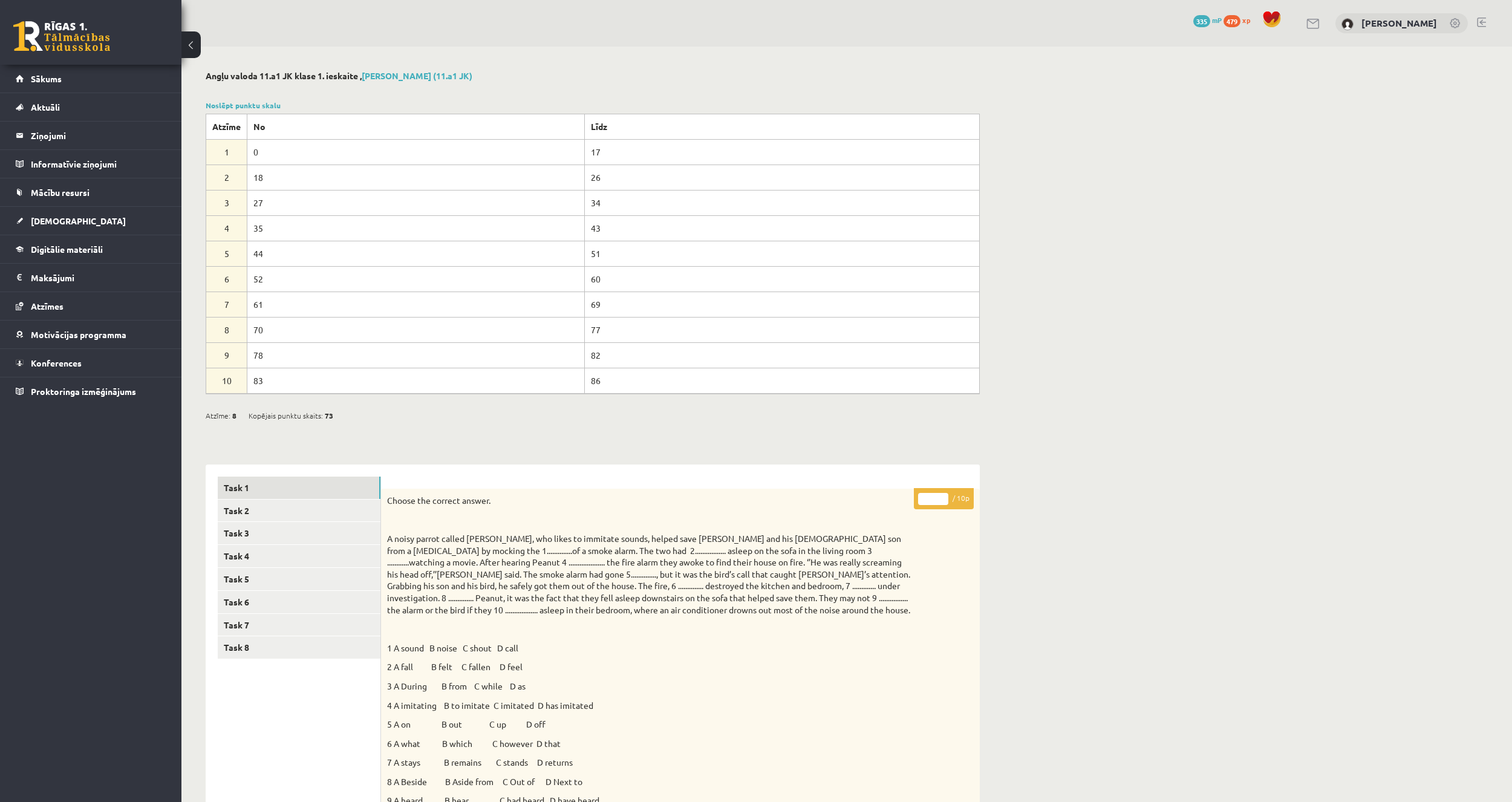
drag, startPoint x: 335, startPoint y: 134, endPoint x: 375, endPoint y: 141, distance: 40.6
